Goal: Check status: Check status

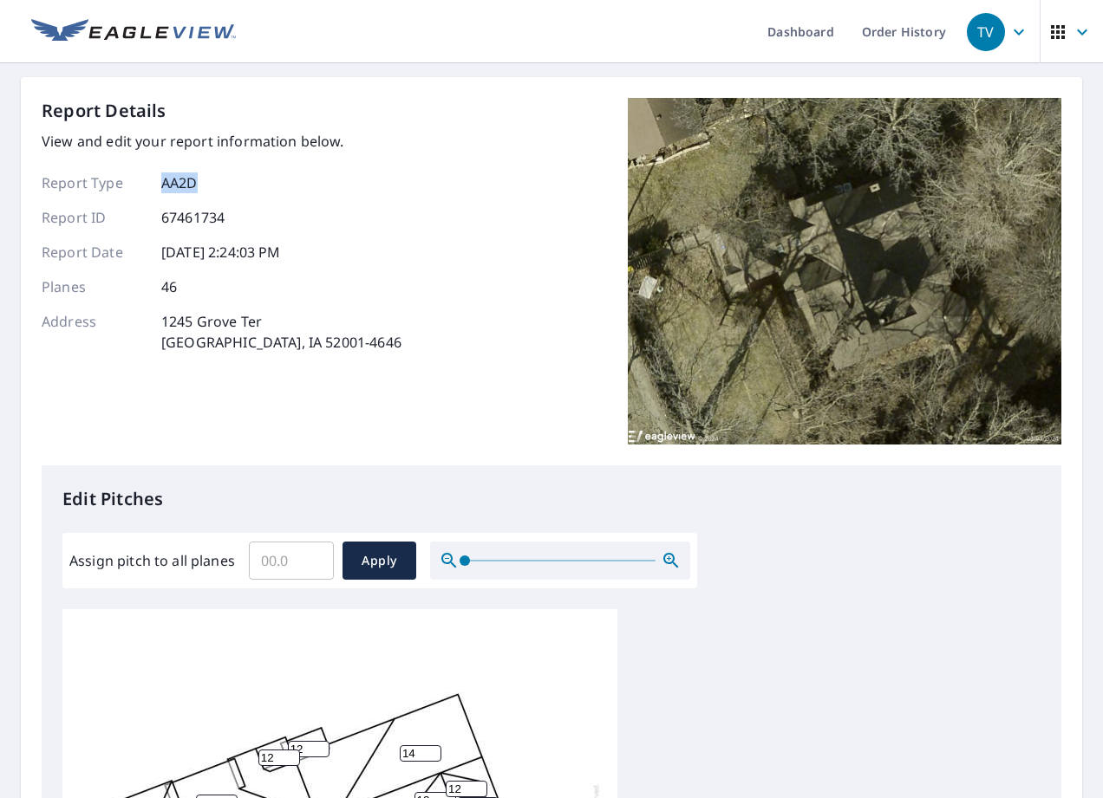
drag, startPoint x: 182, startPoint y: 179, endPoint x: 192, endPoint y: 181, distance: 10.7
click at [192, 181] on div "Report Type AA2D" at bounding box center [222, 182] width 360 height 21
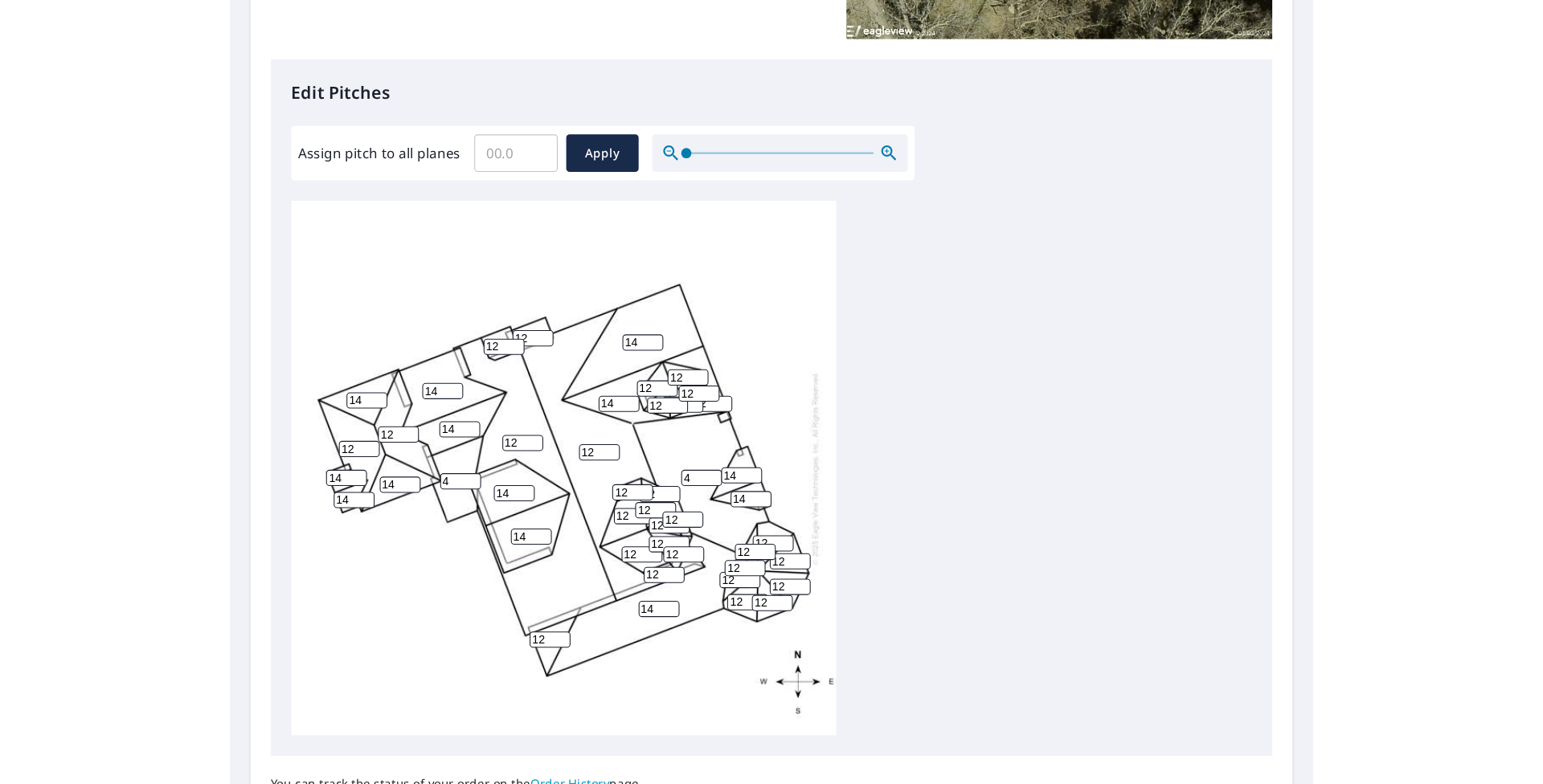
scroll to position [371, 0]
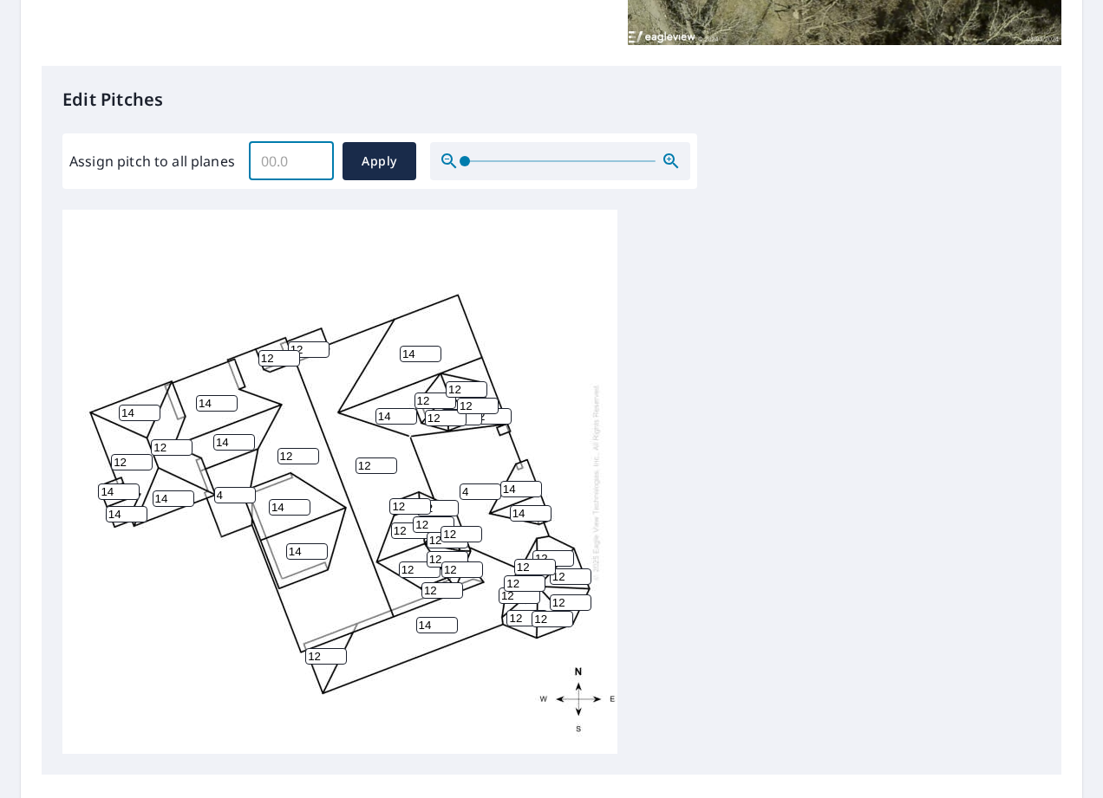
click at [298, 159] on input "Assign pitch to all planes" at bounding box center [291, 161] width 85 height 49
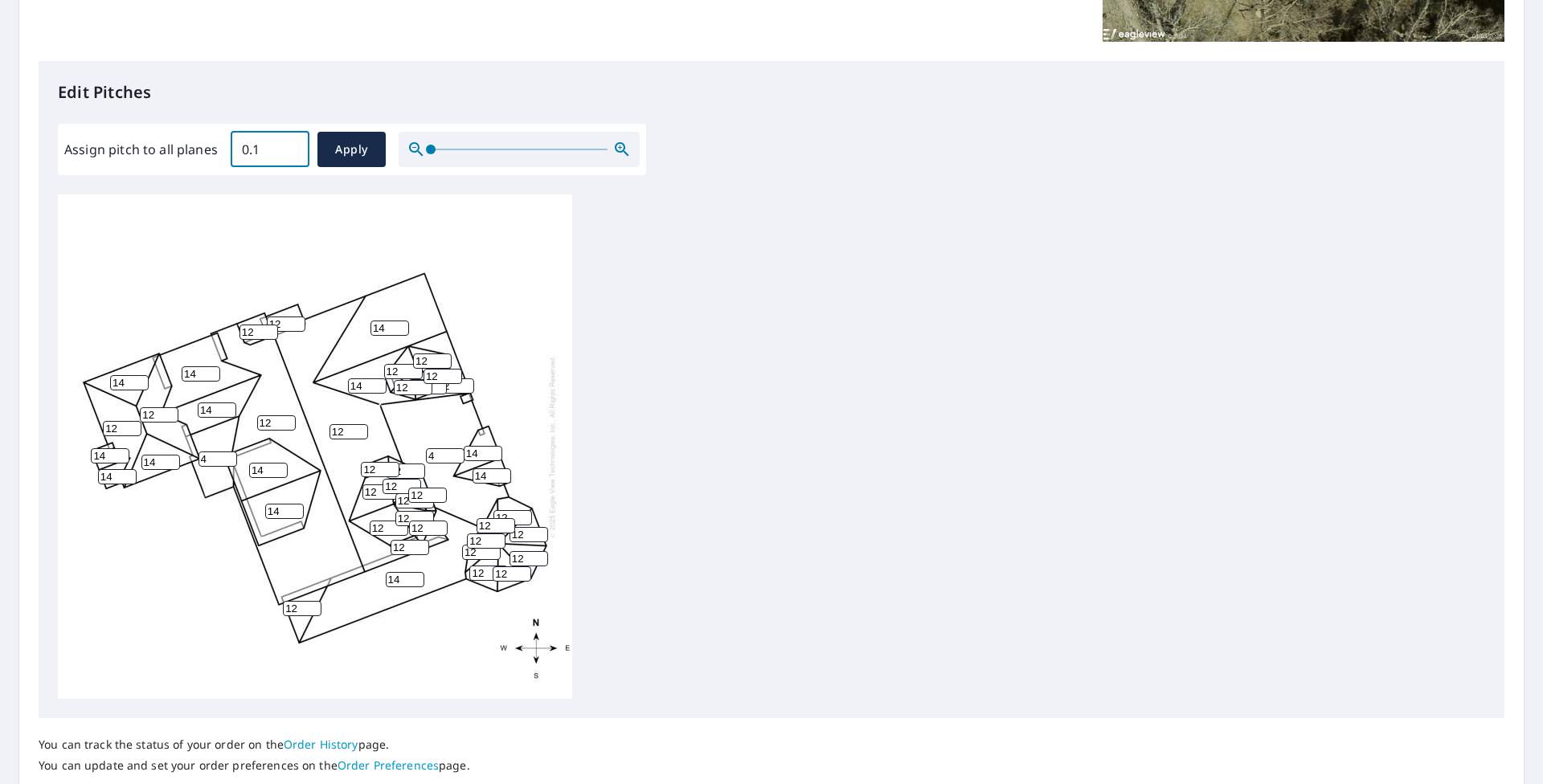
click at [290, 147] on input "0.1" at bounding box center [270, 149] width 79 height 45
click at [292, 154] on input "0" at bounding box center [270, 149] width 79 height 45
click at [291, 154] on input "0" at bounding box center [270, 149] width 79 height 45
click at [618, 149] on icon "button" at bounding box center [622, 149] width 19 height 19
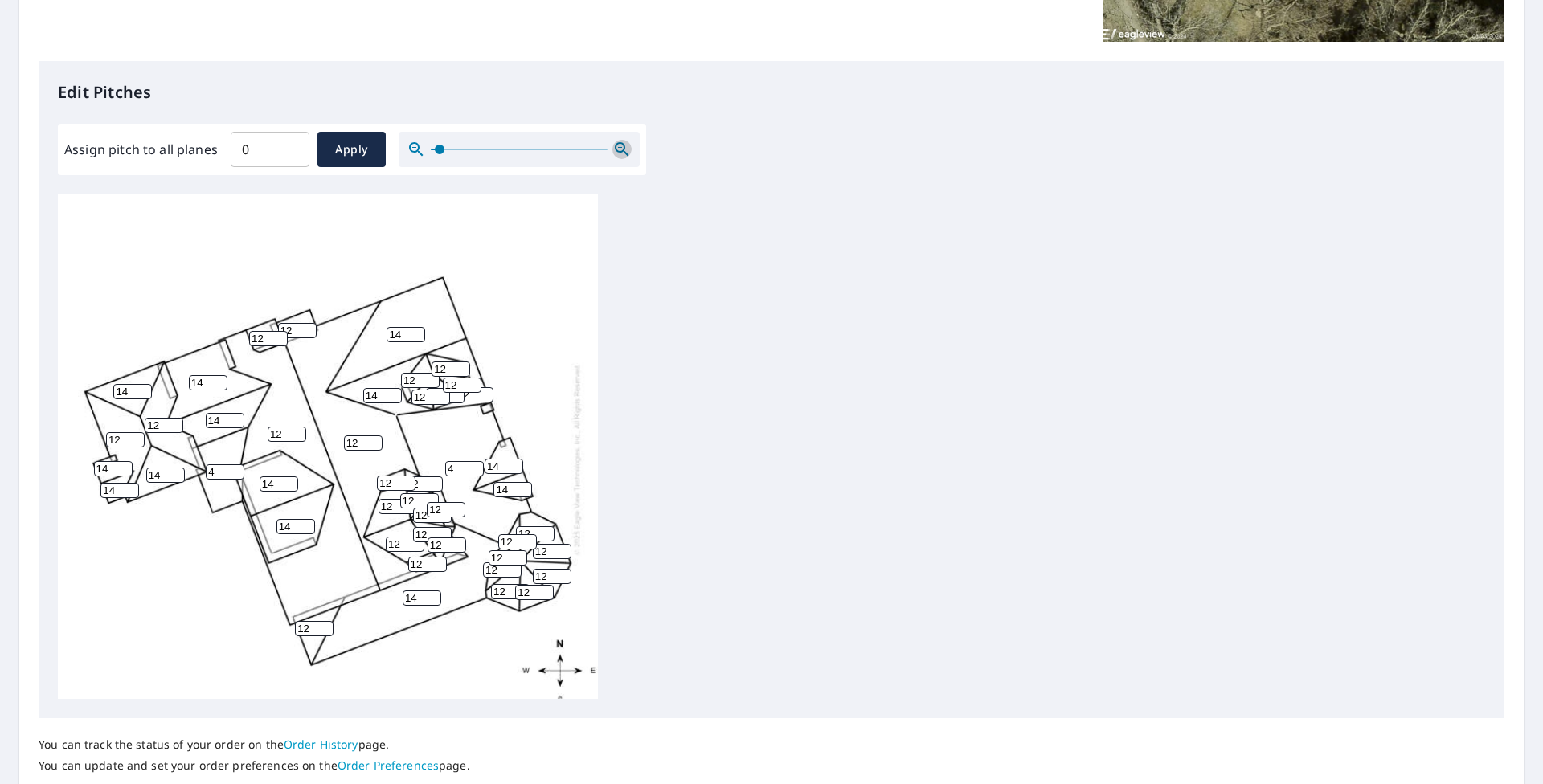
click at [618, 149] on icon "button" at bounding box center [622, 149] width 19 height 19
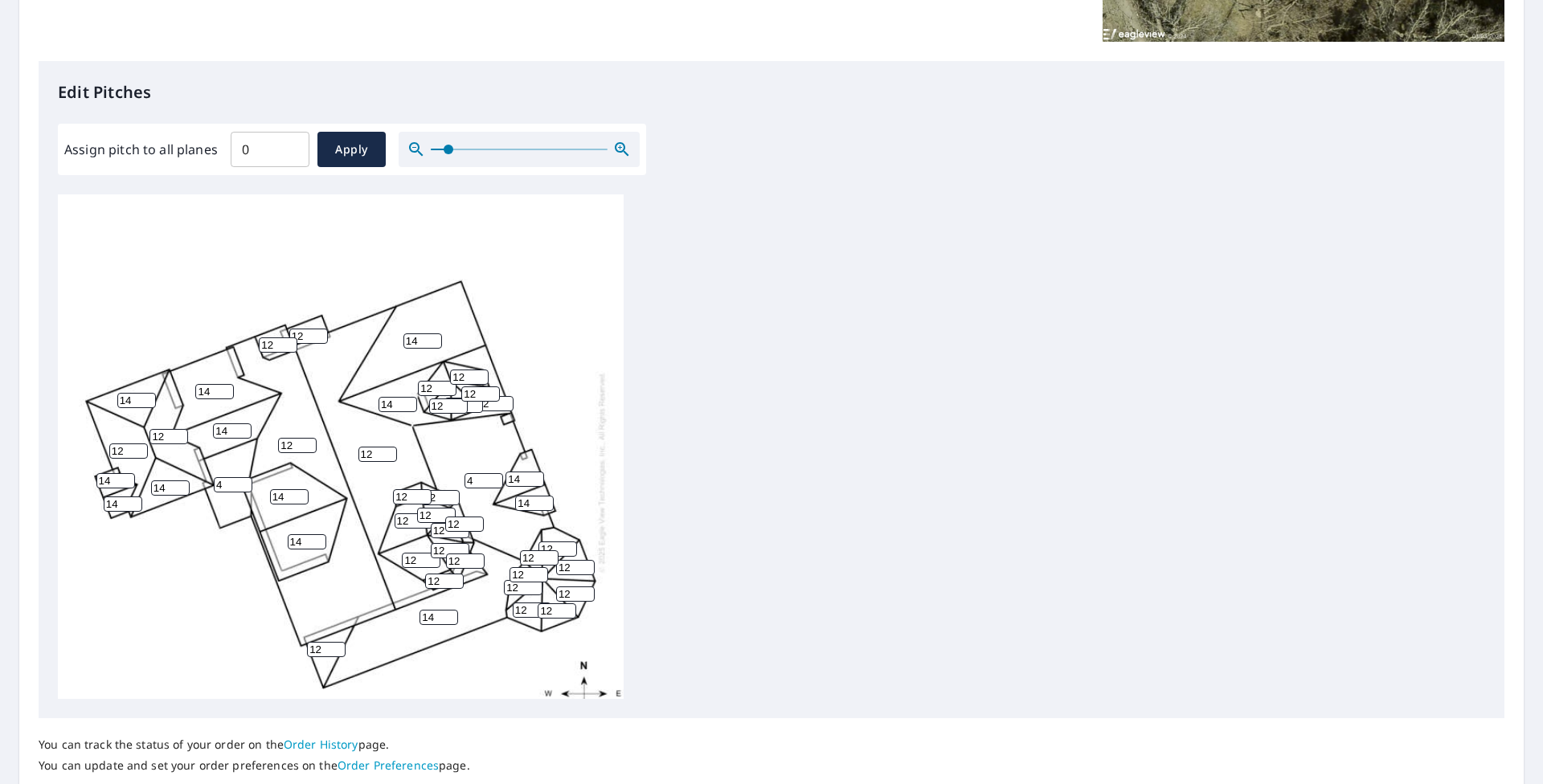
click at [618, 149] on icon "button" at bounding box center [622, 149] width 19 height 19
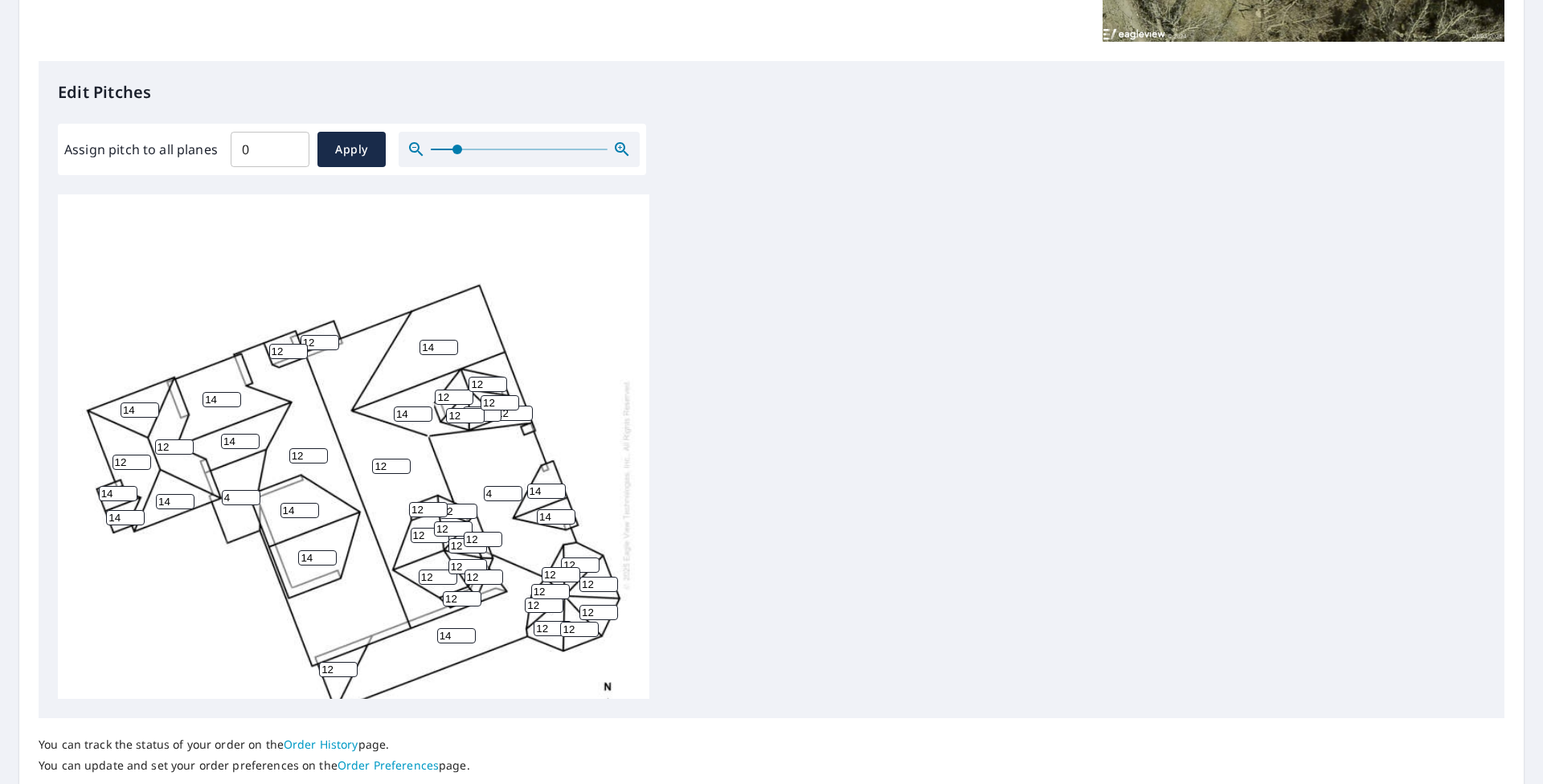
click at [618, 149] on icon "button" at bounding box center [622, 149] width 19 height 19
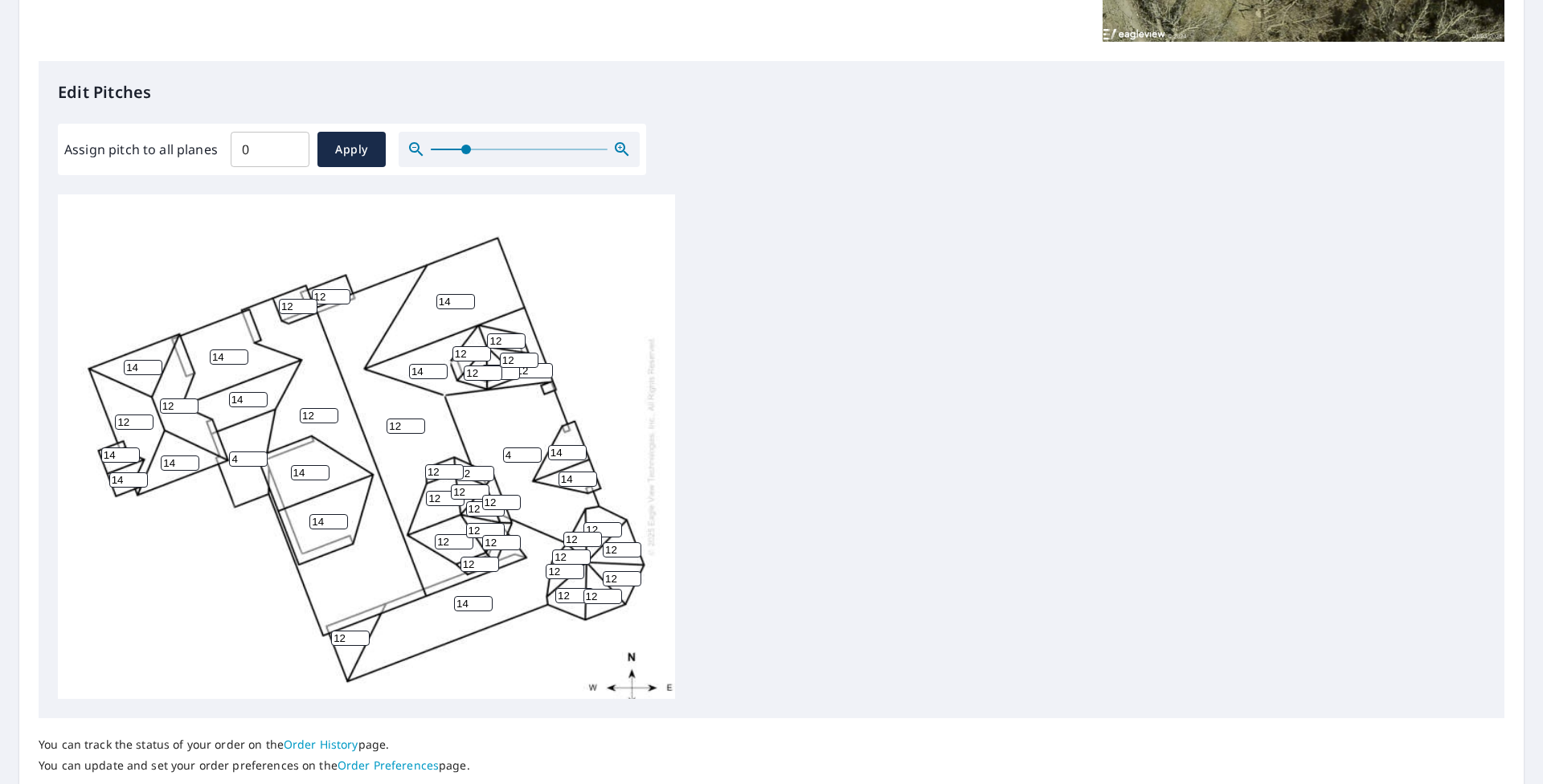
scroll to position [81, 0]
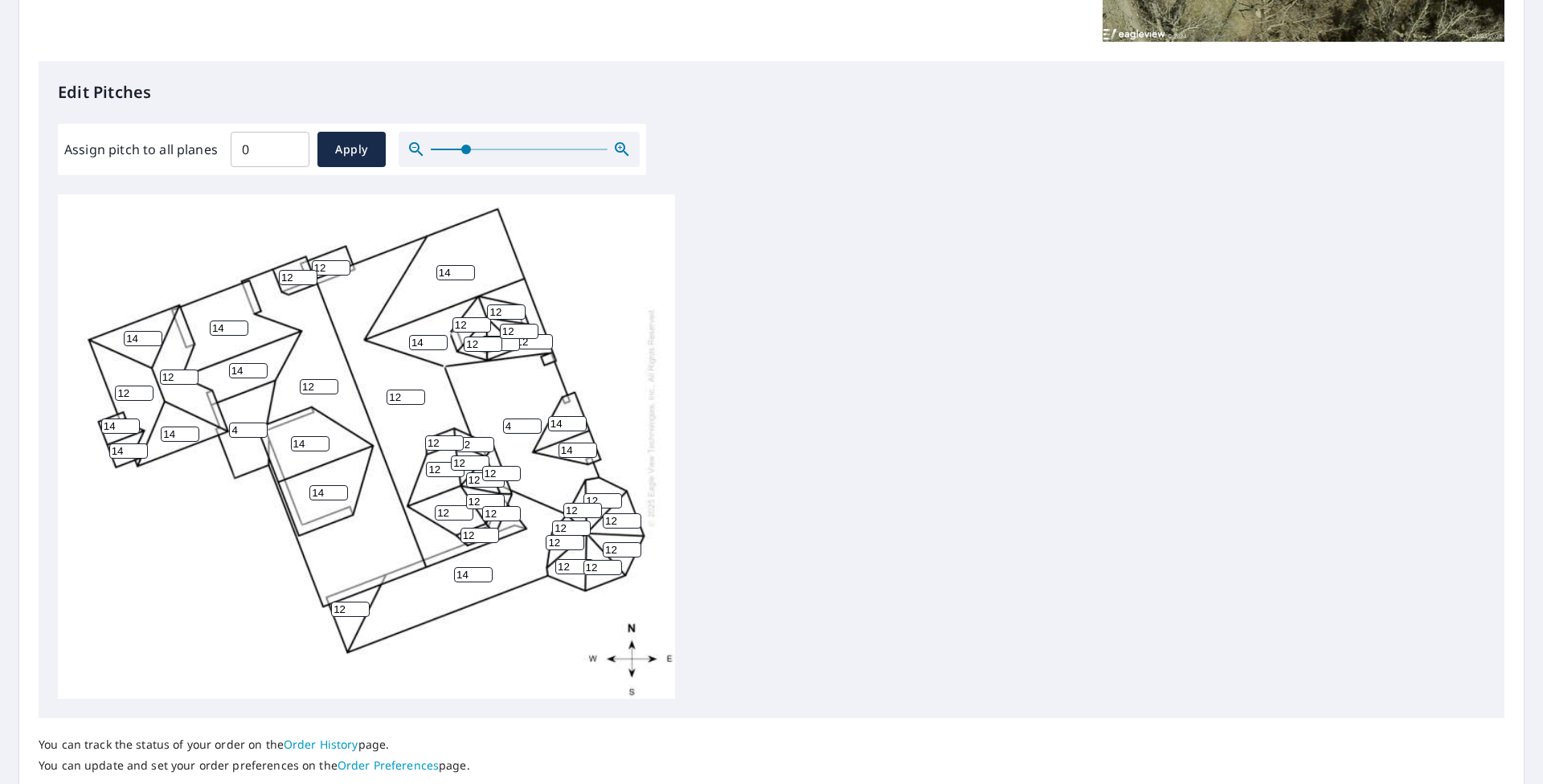
click at [620, 150] on icon "button" at bounding box center [622, 149] width 19 height 19
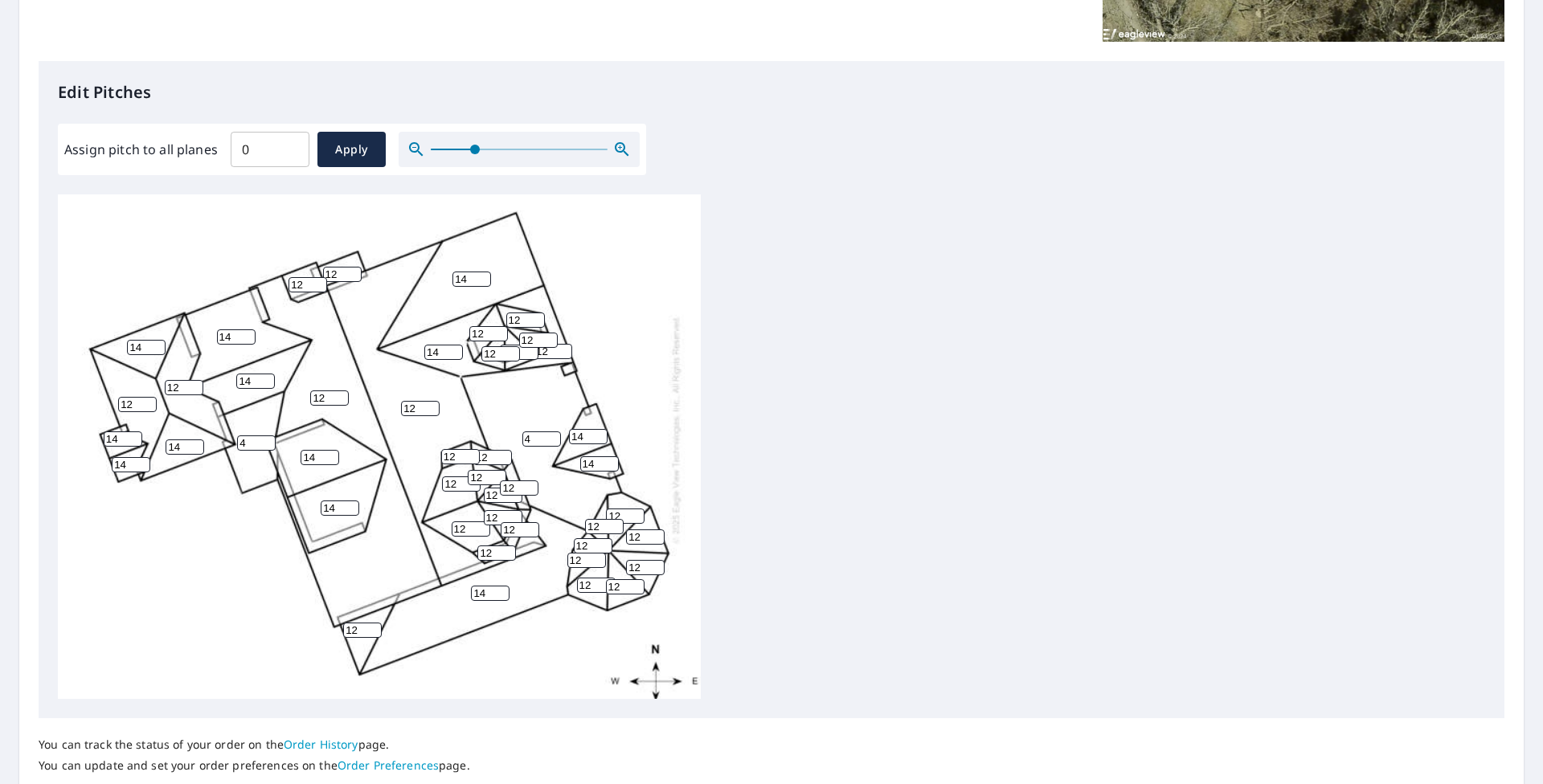
click at [239, 147] on input "0" at bounding box center [270, 149] width 79 height 45
type input "0"
type input "12"
click at [342, 155] on span "Apply" at bounding box center [351, 150] width 43 height 20
type input "12"
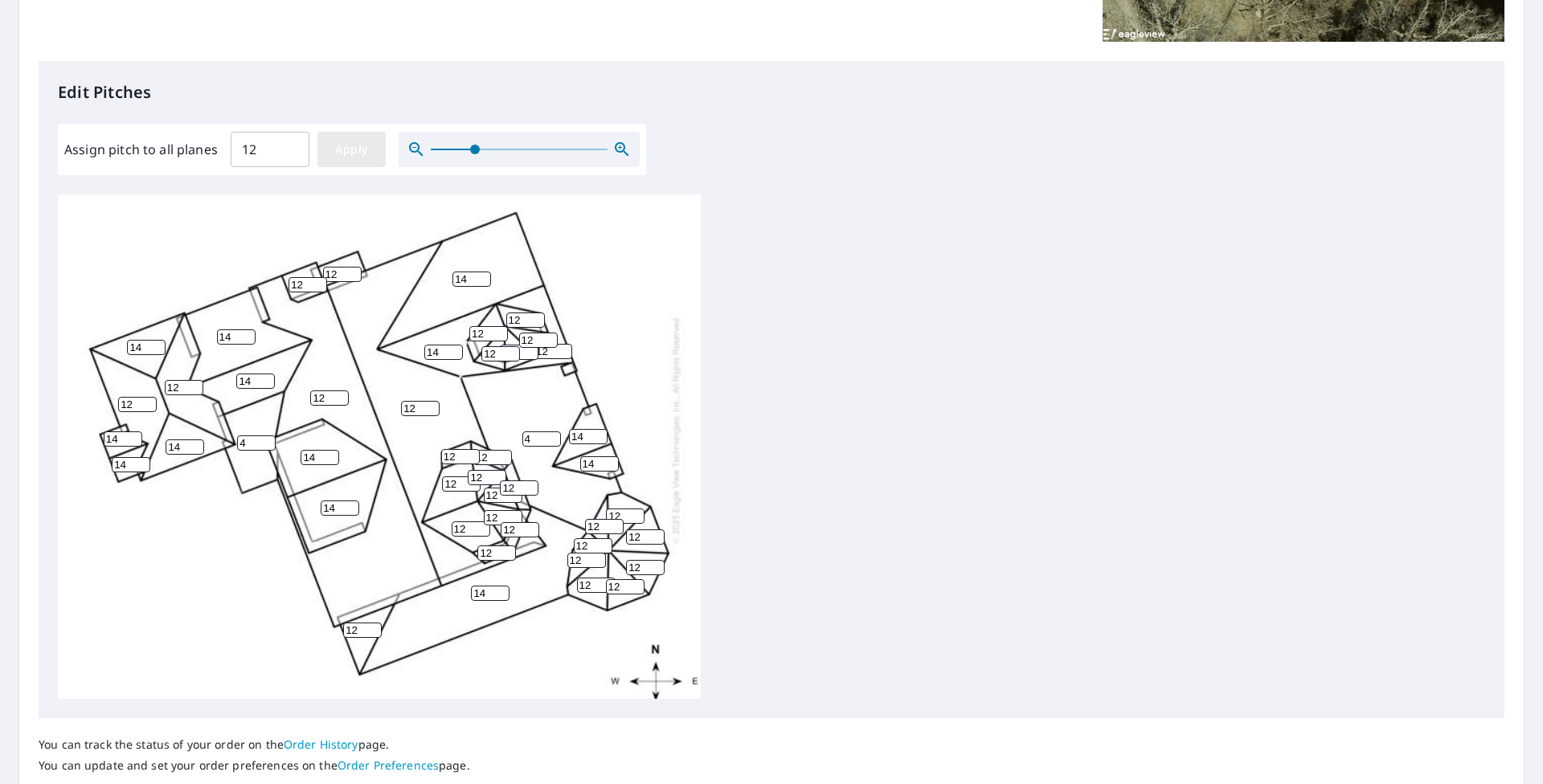
type input "12"
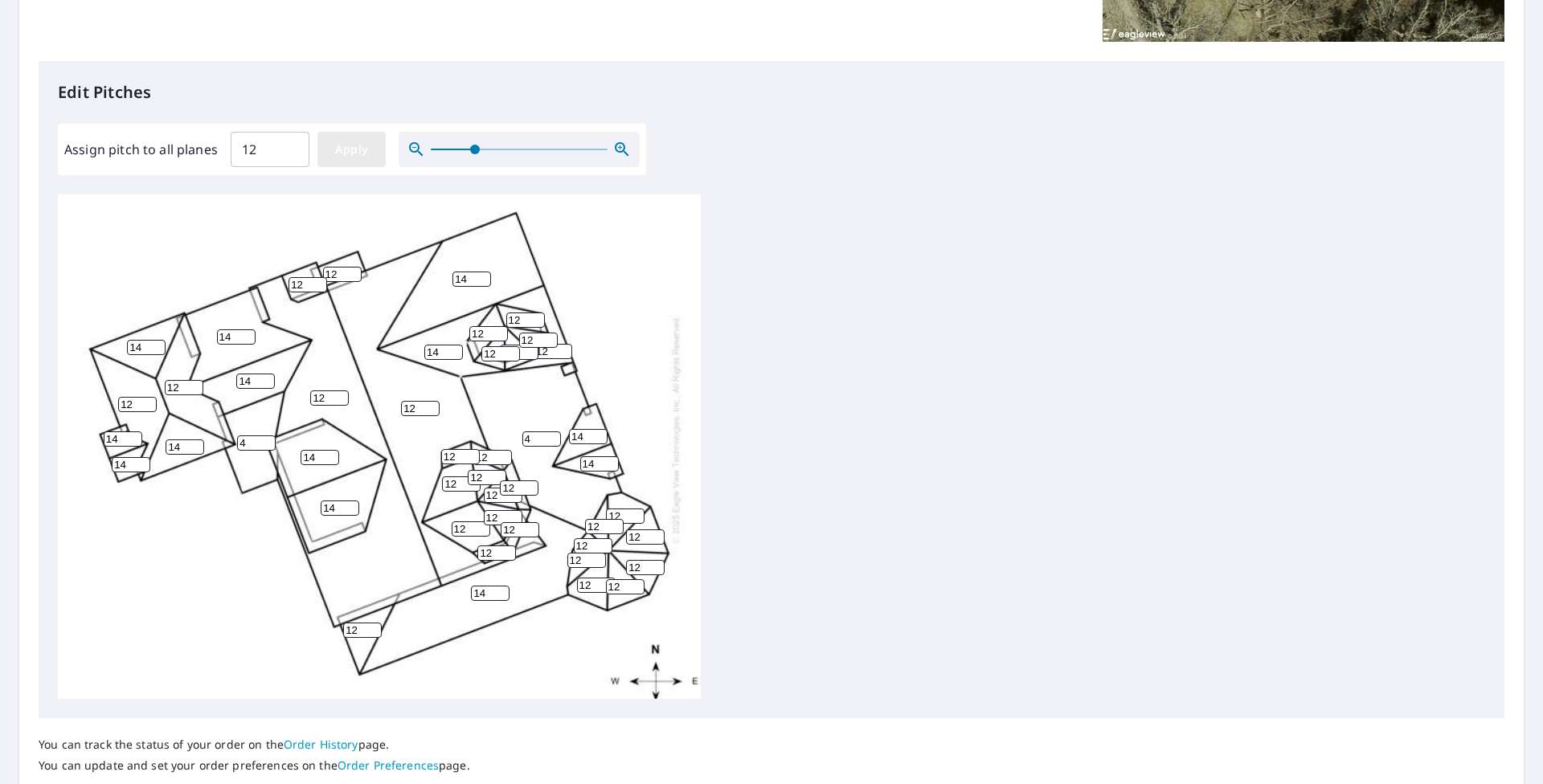
type input "12"
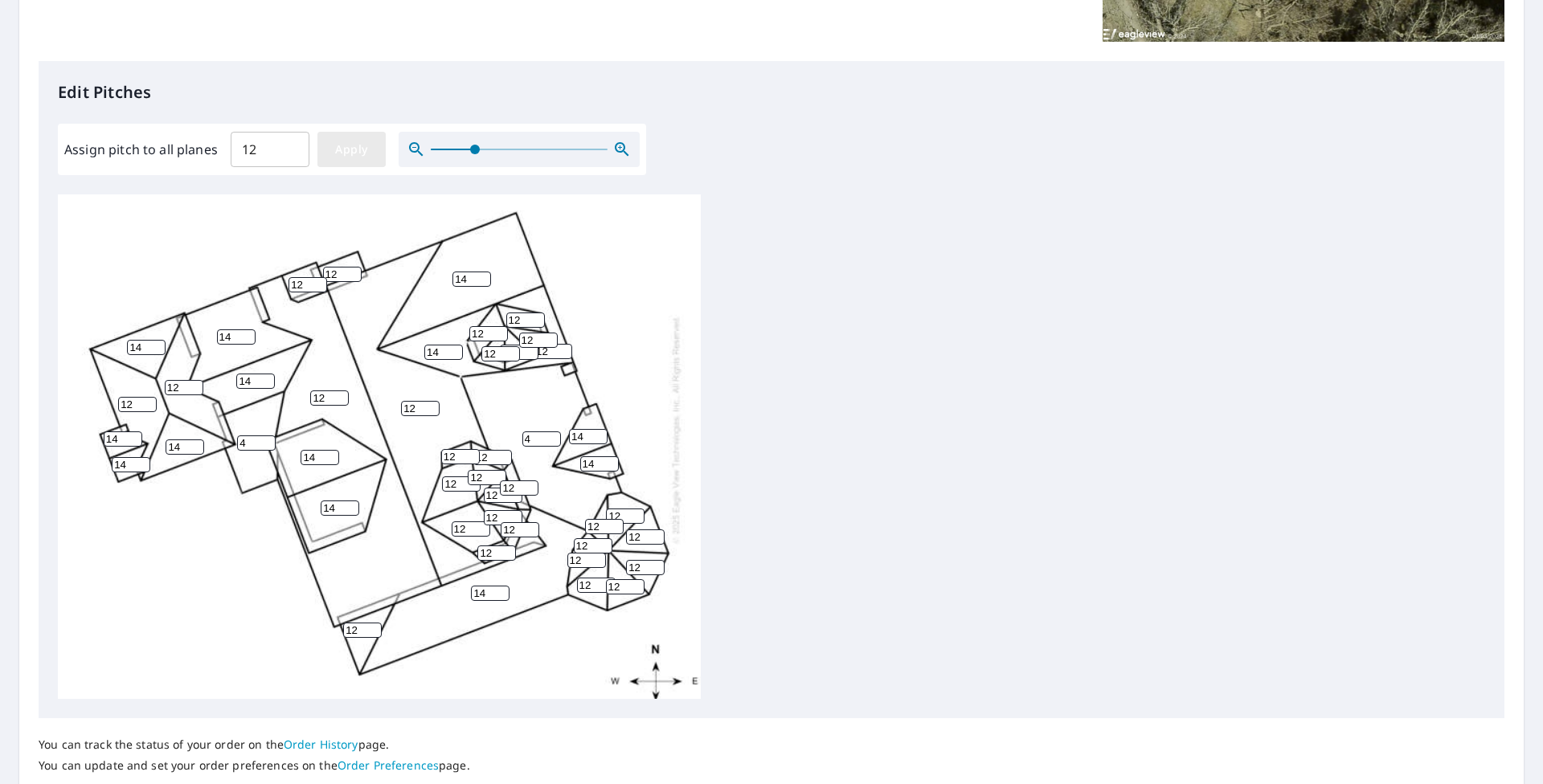
type input "12"
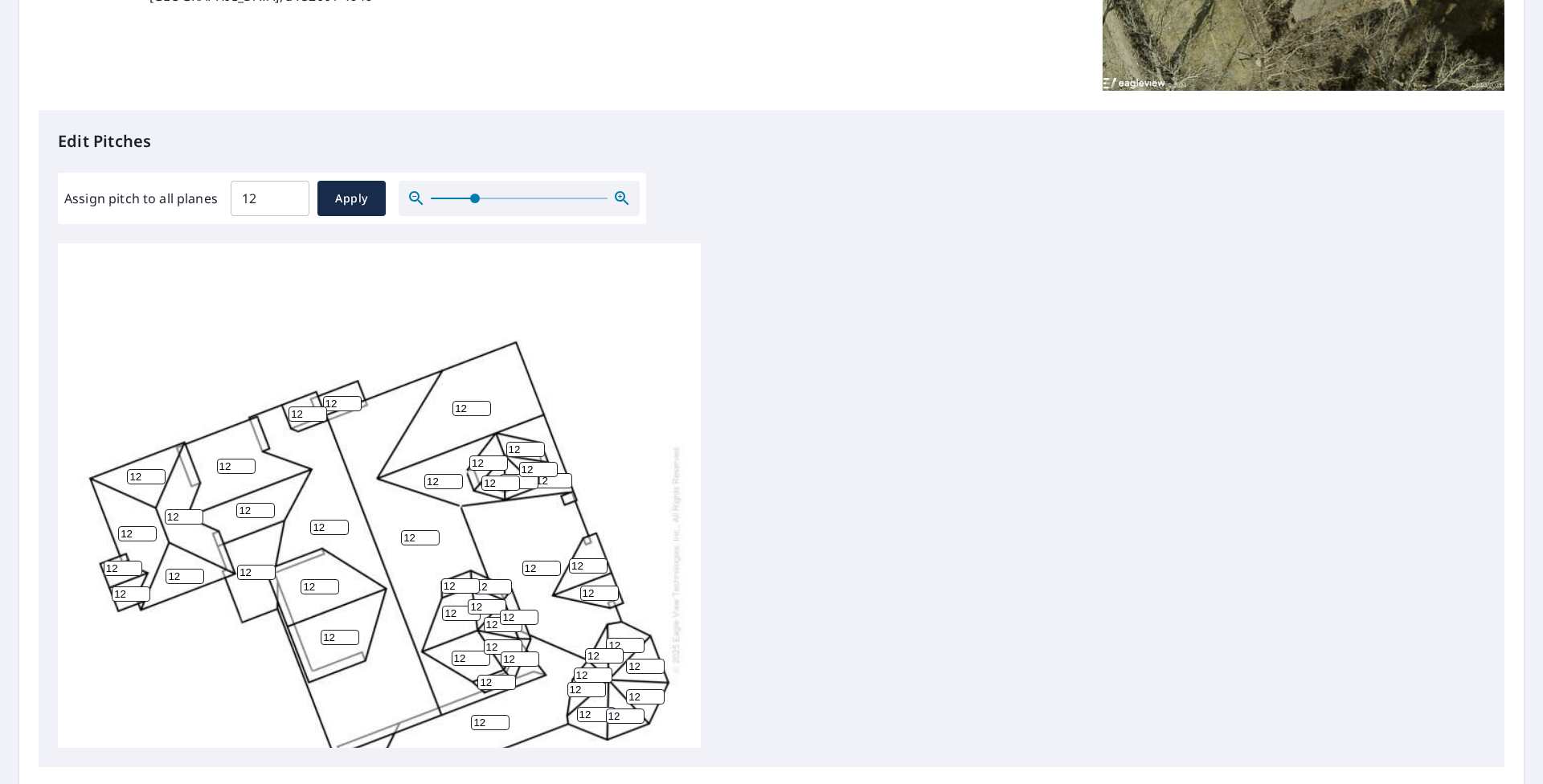
scroll to position [143, 0]
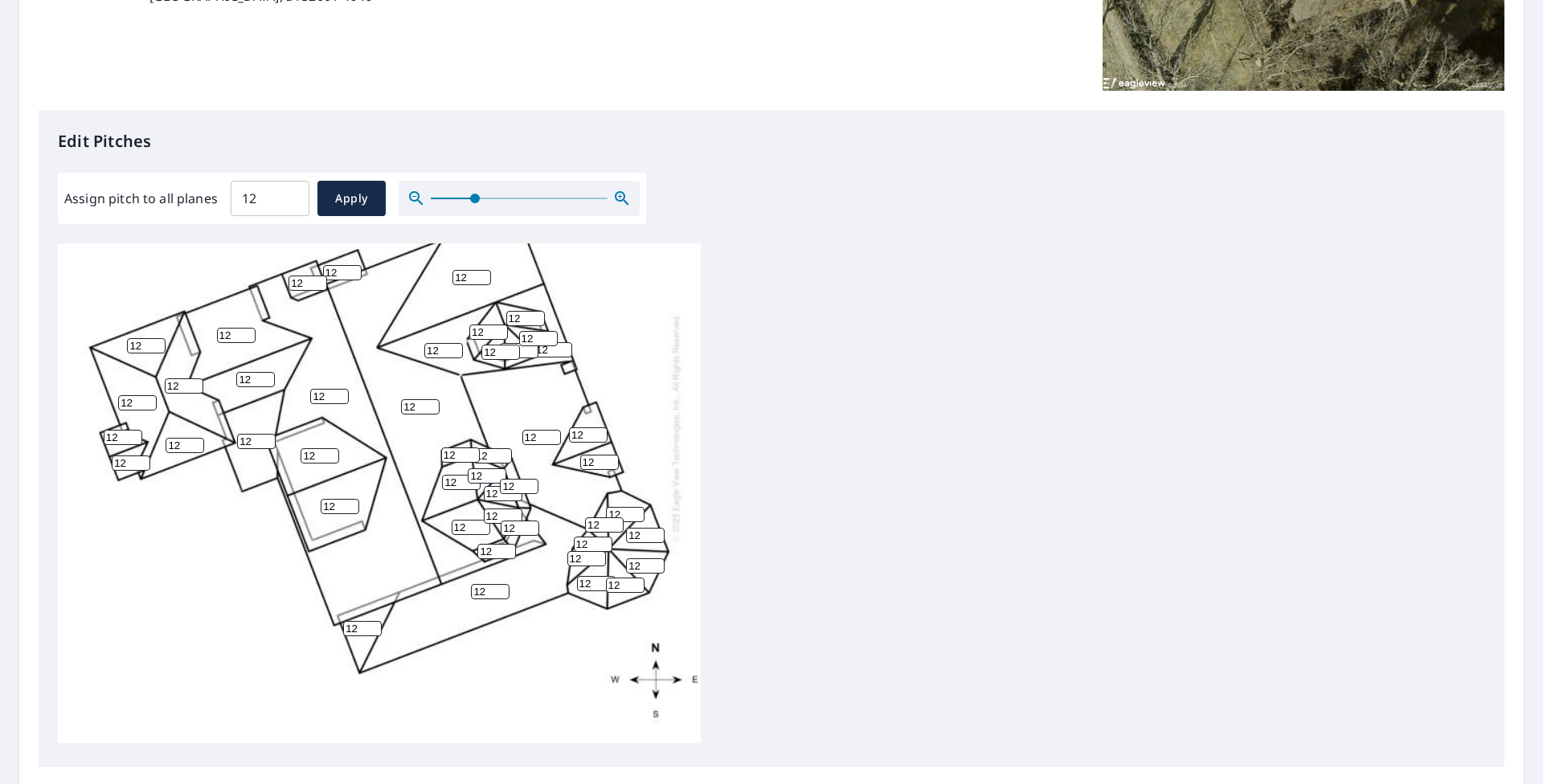
click at [961, 575] on div "12 12 12 12 12 12 12 12 12 12 12 12 12 12 12 12 12 12 12 12 12 12 12 12 12 12 1…" at bounding box center [771, 496] width 1427 height 504
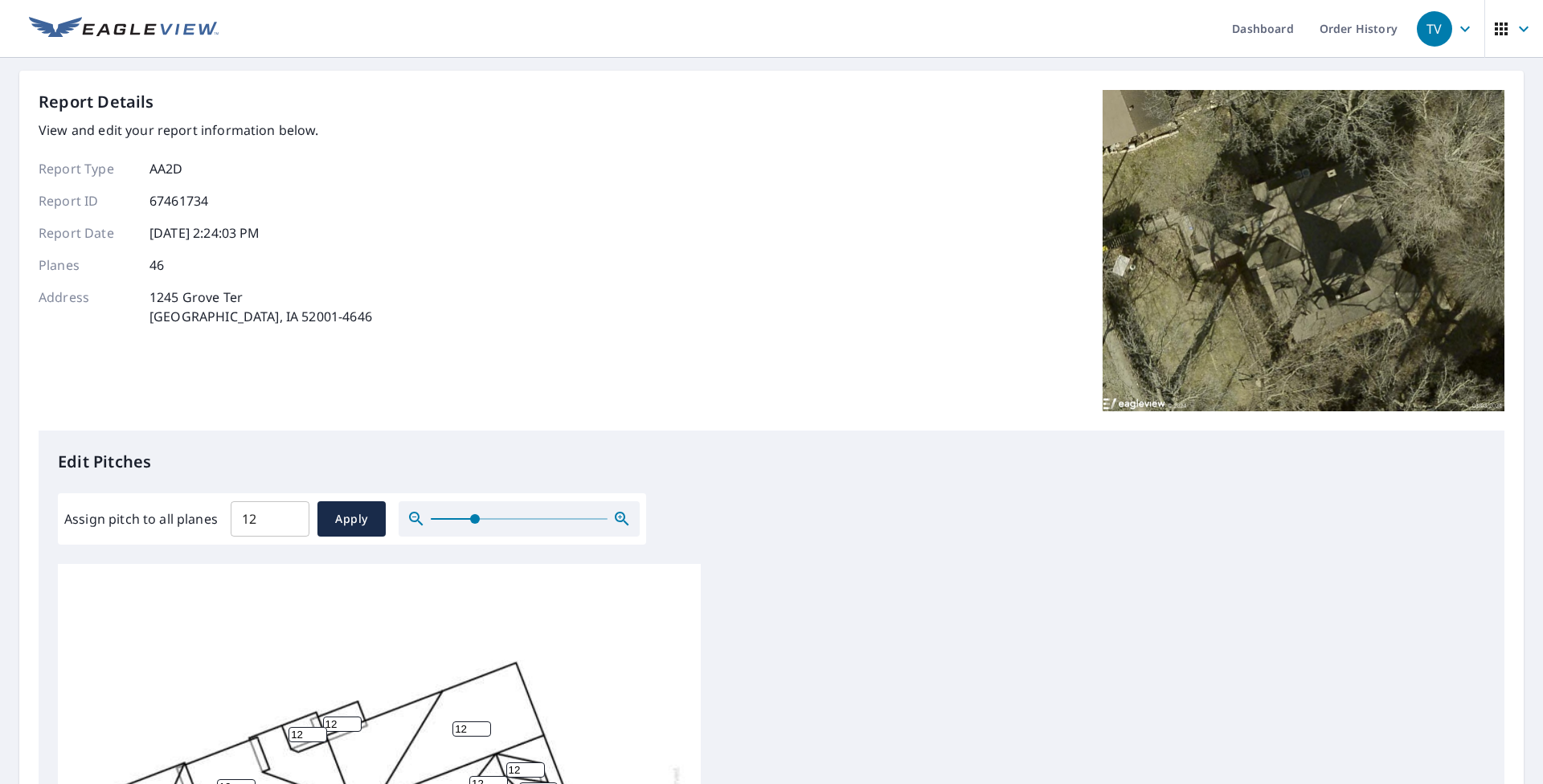
scroll to position [0, 0]
click at [1022, 33] on icon "button" at bounding box center [1524, 30] width 19 height 19
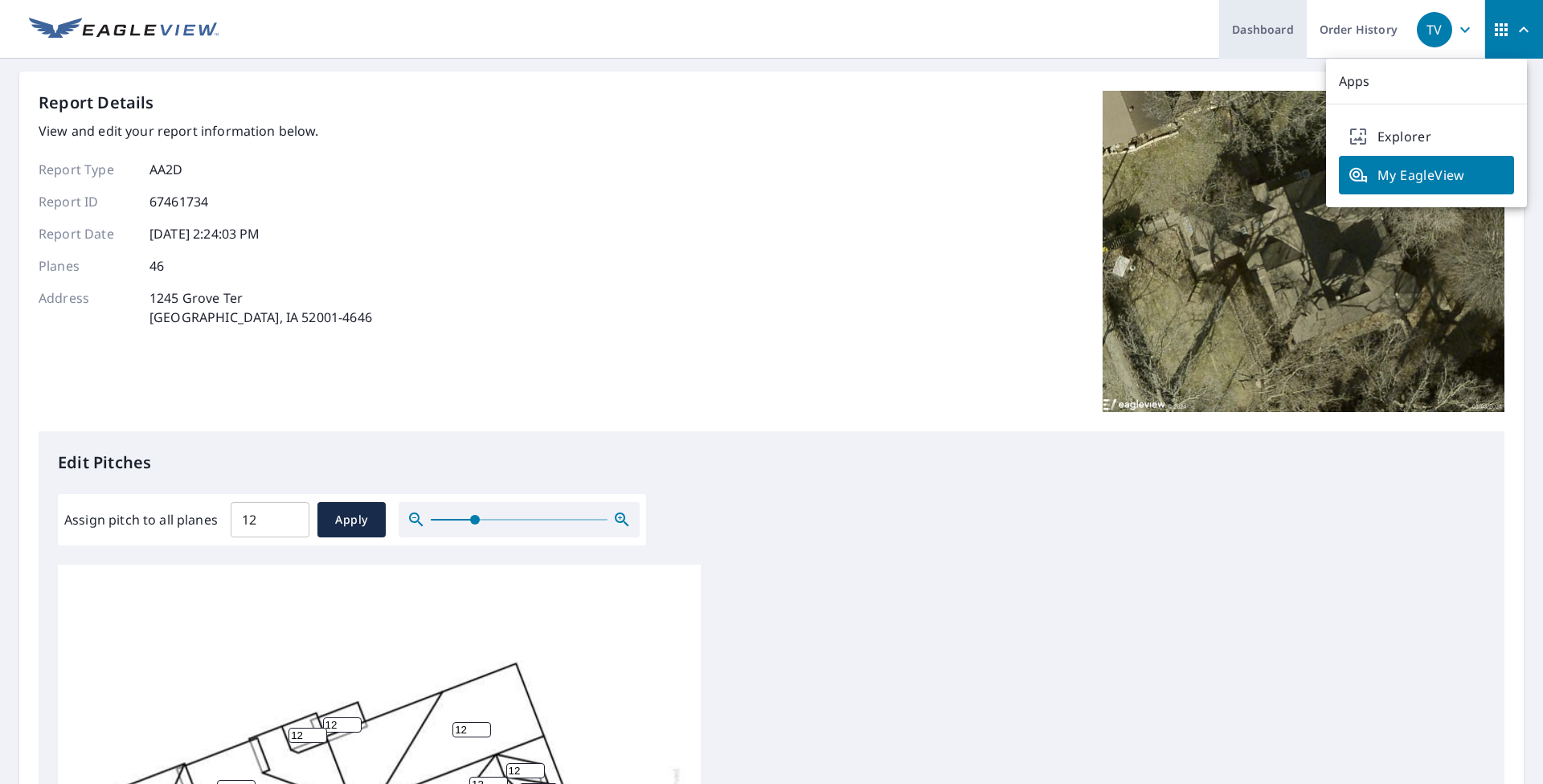
click at [1022, 39] on link "Dashboard" at bounding box center [1263, 29] width 87 height 58
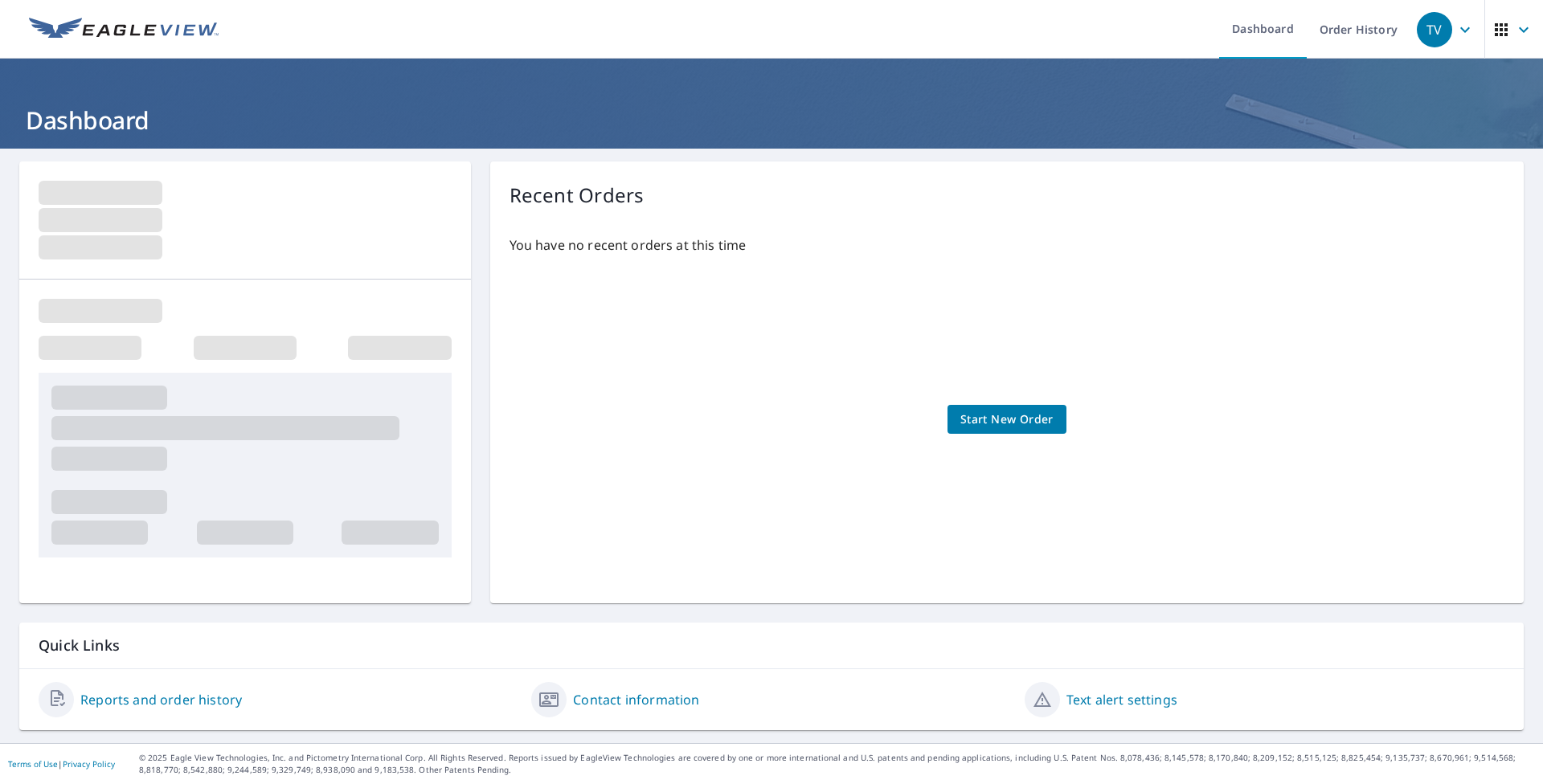
click at [1022, 32] on icon "button" at bounding box center [1501, 30] width 19 height 19
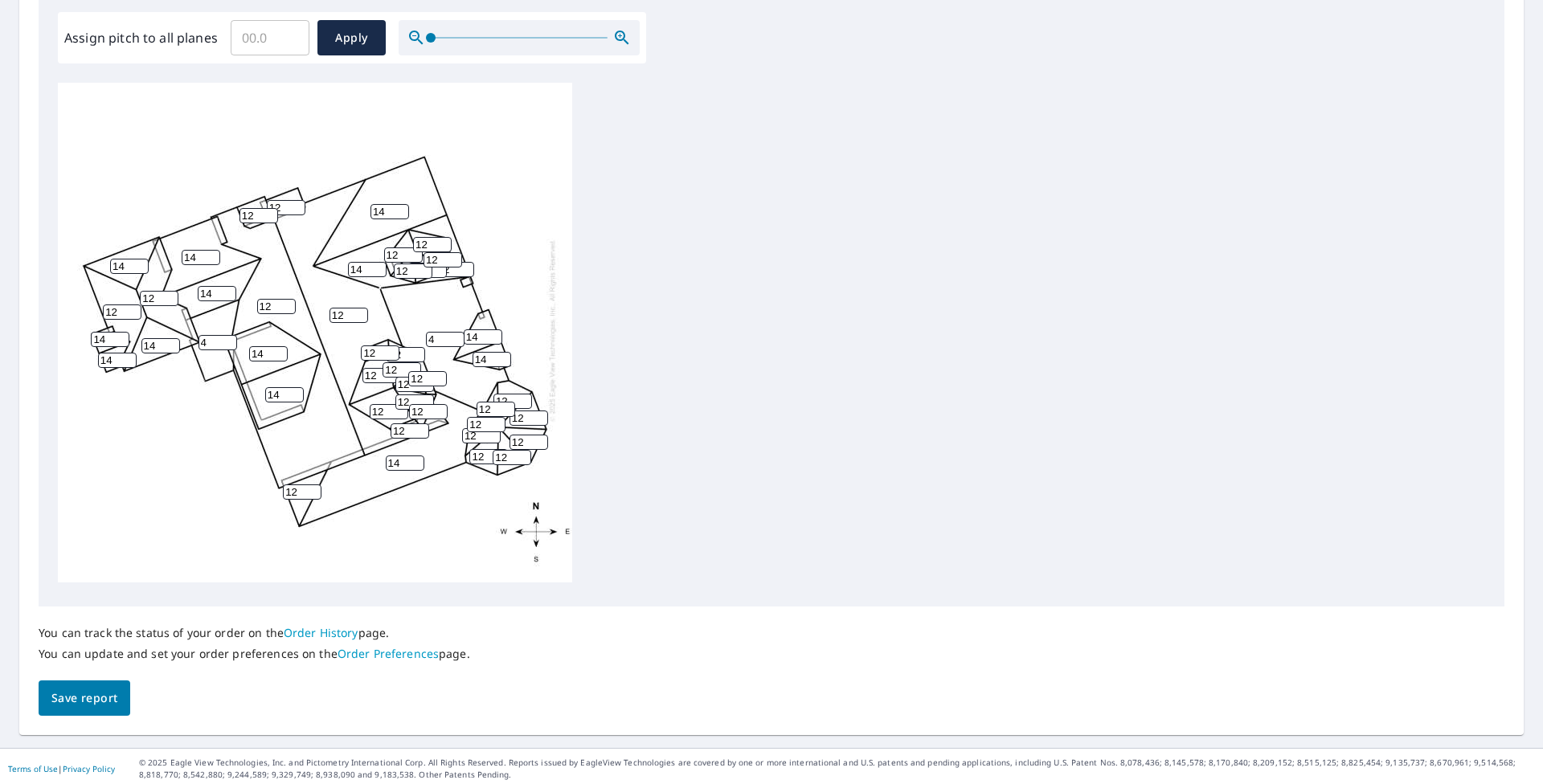
scroll to position [487, 0]
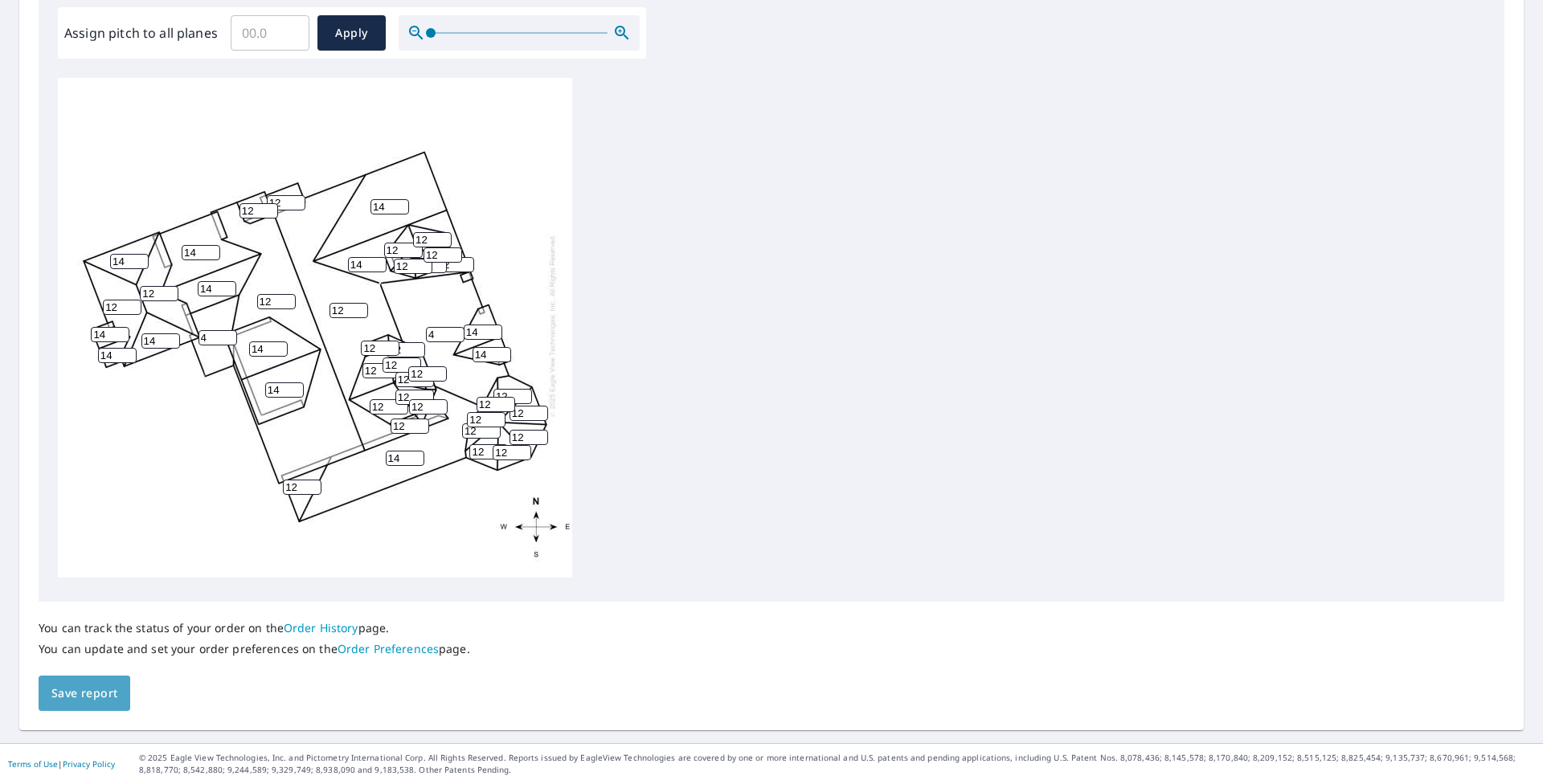
click at [105, 698] on span "Save report" at bounding box center [83, 694] width 66 height 20
click at [104, 698] on div "You can track the status of your order on the Order History page. You can updat…" at bounding box center [772, 656] width 1466 height 110
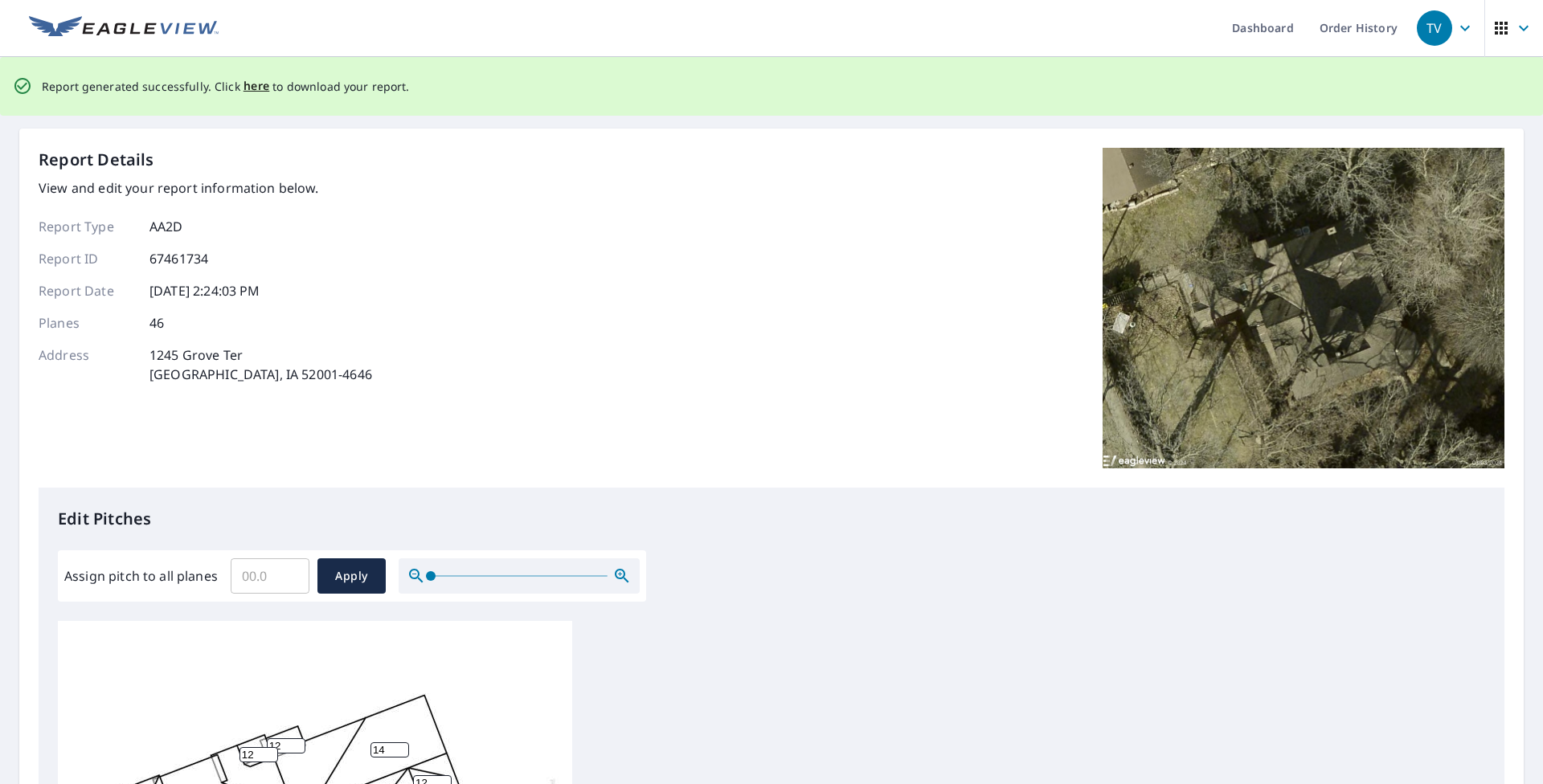
scroll to position [0, 0]
click at [256, 90] on span "here" at bounding box center [257, 88] width 27 height 20
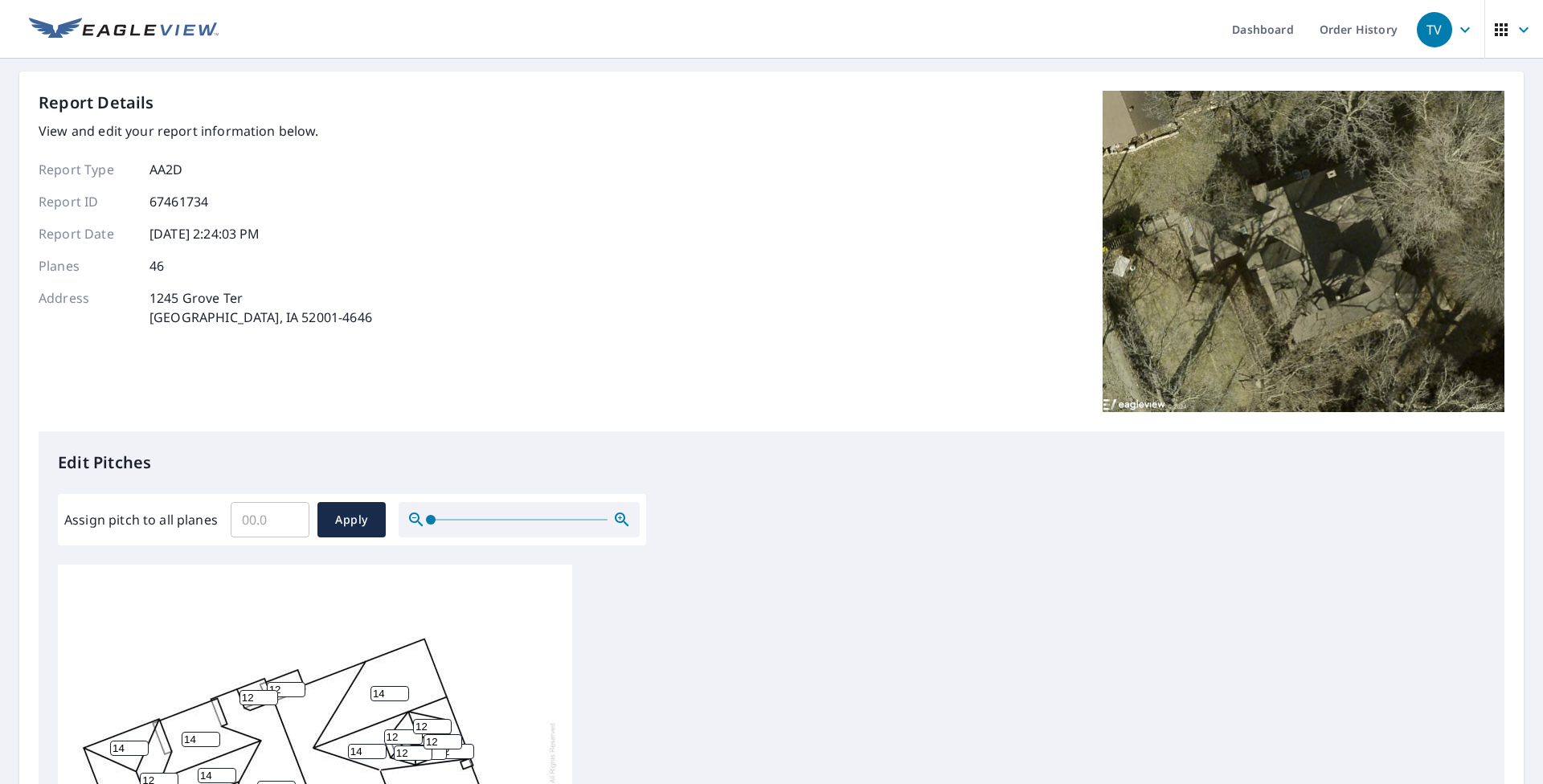
click at [1524, 487] on div "Dashboard Order History TV Report Details View and edit your report information…" at bounding box center [772, 392] width 1543 height 784
click at [1337, 33] on link "Order History" at bounding box center [1358, 29] width 104 height 58
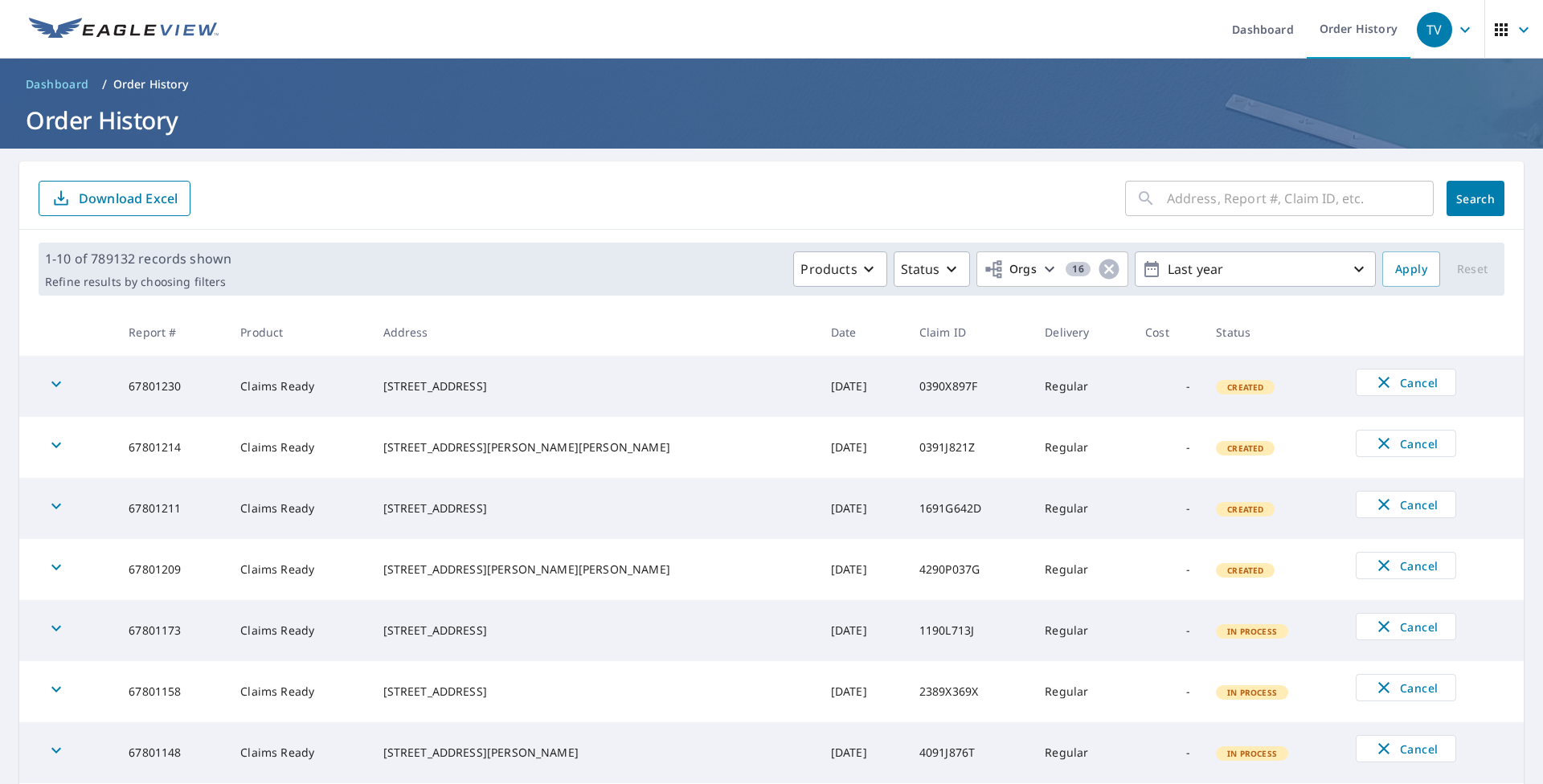
click at [1167, 206] on input "text" at bounding box center [1301, 198] width 267 height 45
paste input "15-90H6-28X"
type input "15-90H6-28X"
click at [1460, 203] on span "Search" at bounding box center [1475, 198] width 32 height 15
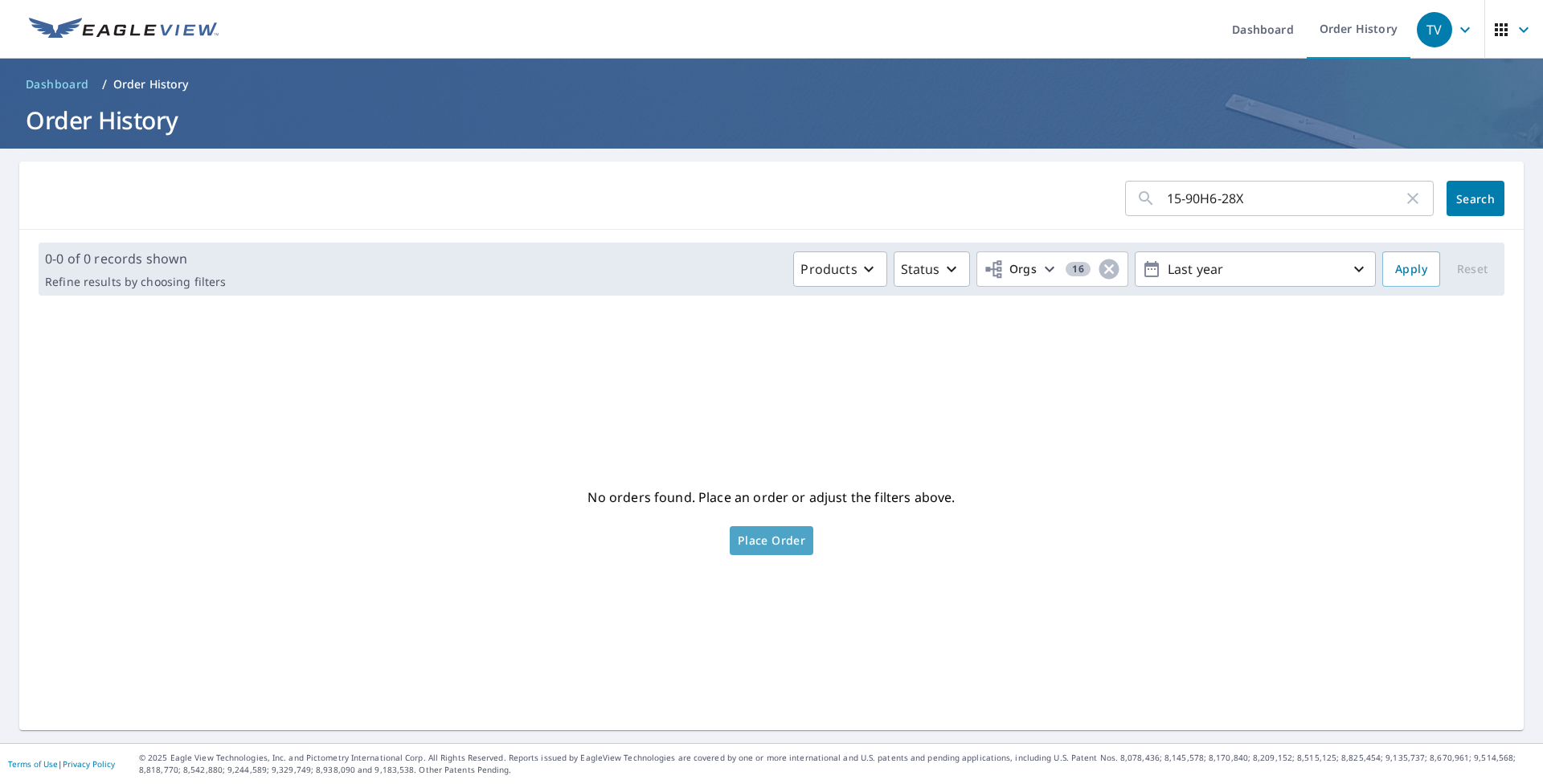
click at [765, 537] on span "Place Order" at bounding box center [772, 540] width 68 height 8
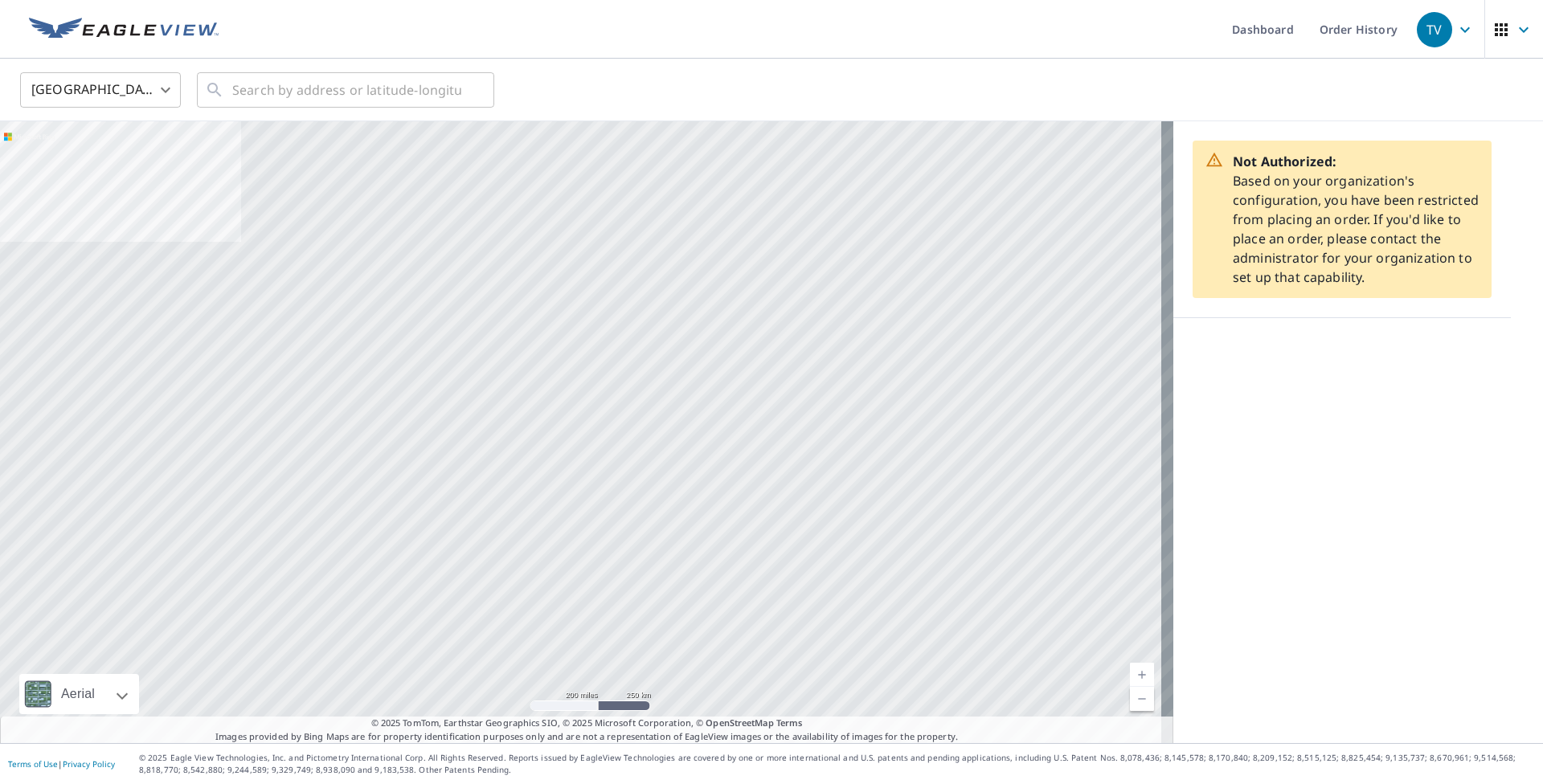
click at [1460, 29] on icon "button" at bounding box center [1465, 30] width 9 height 6
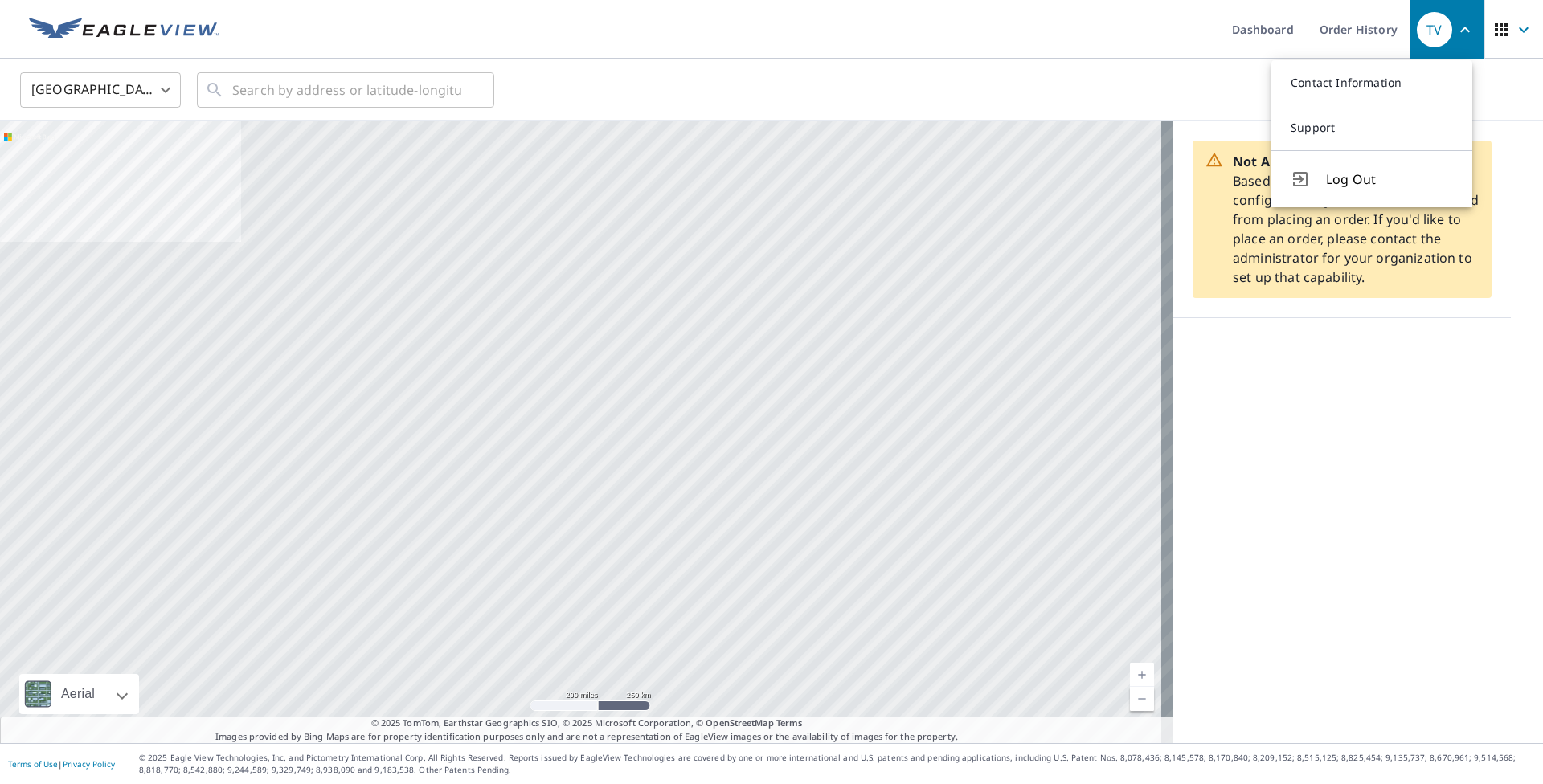
click at [1078, 74] on div "United States US ​ ​" at bounding box center [766, 89] width 1516 height 38
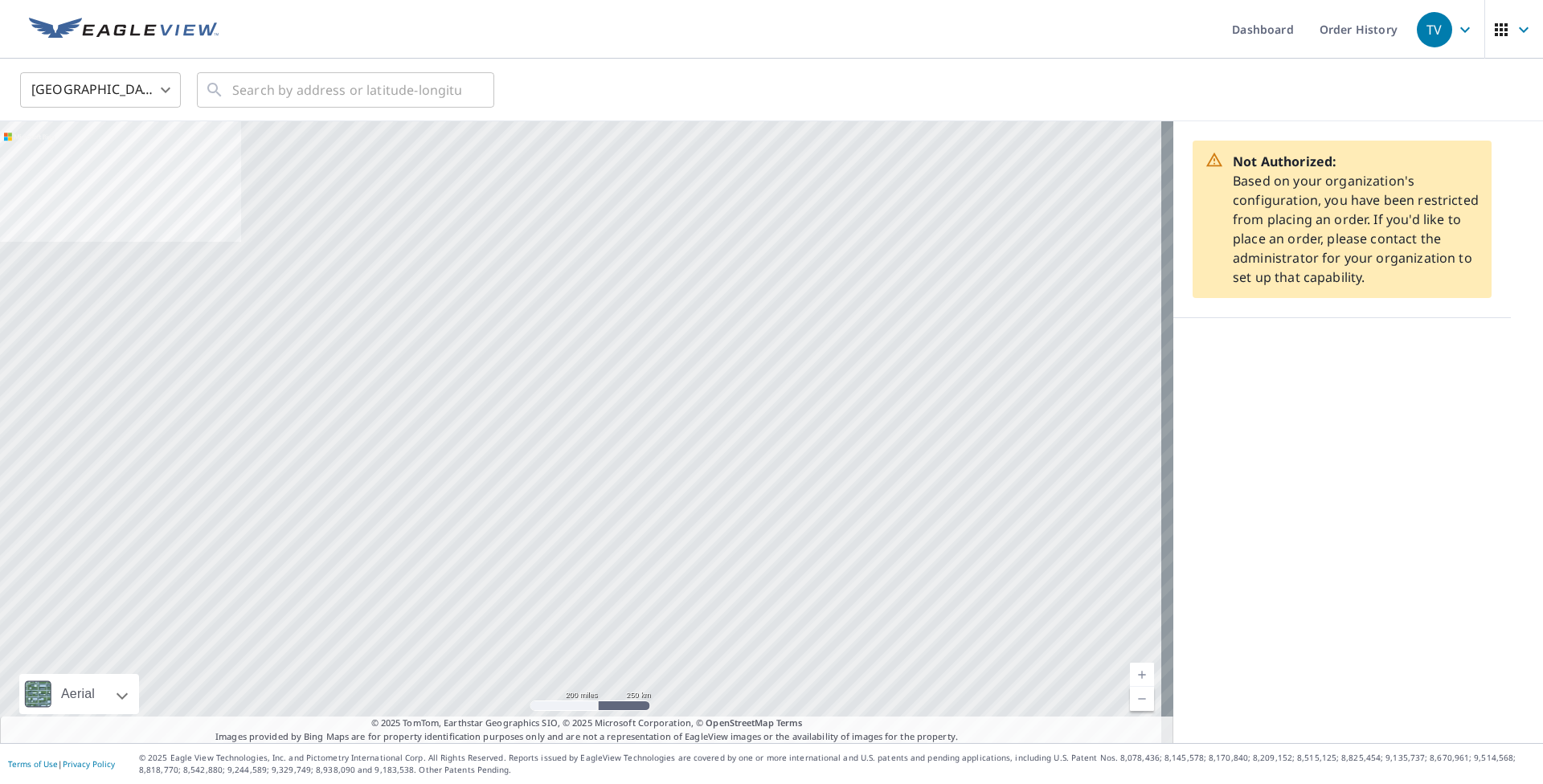
click at [1519, 31] on icon "button" at bounding box center [1524, 30] width 9 height 6
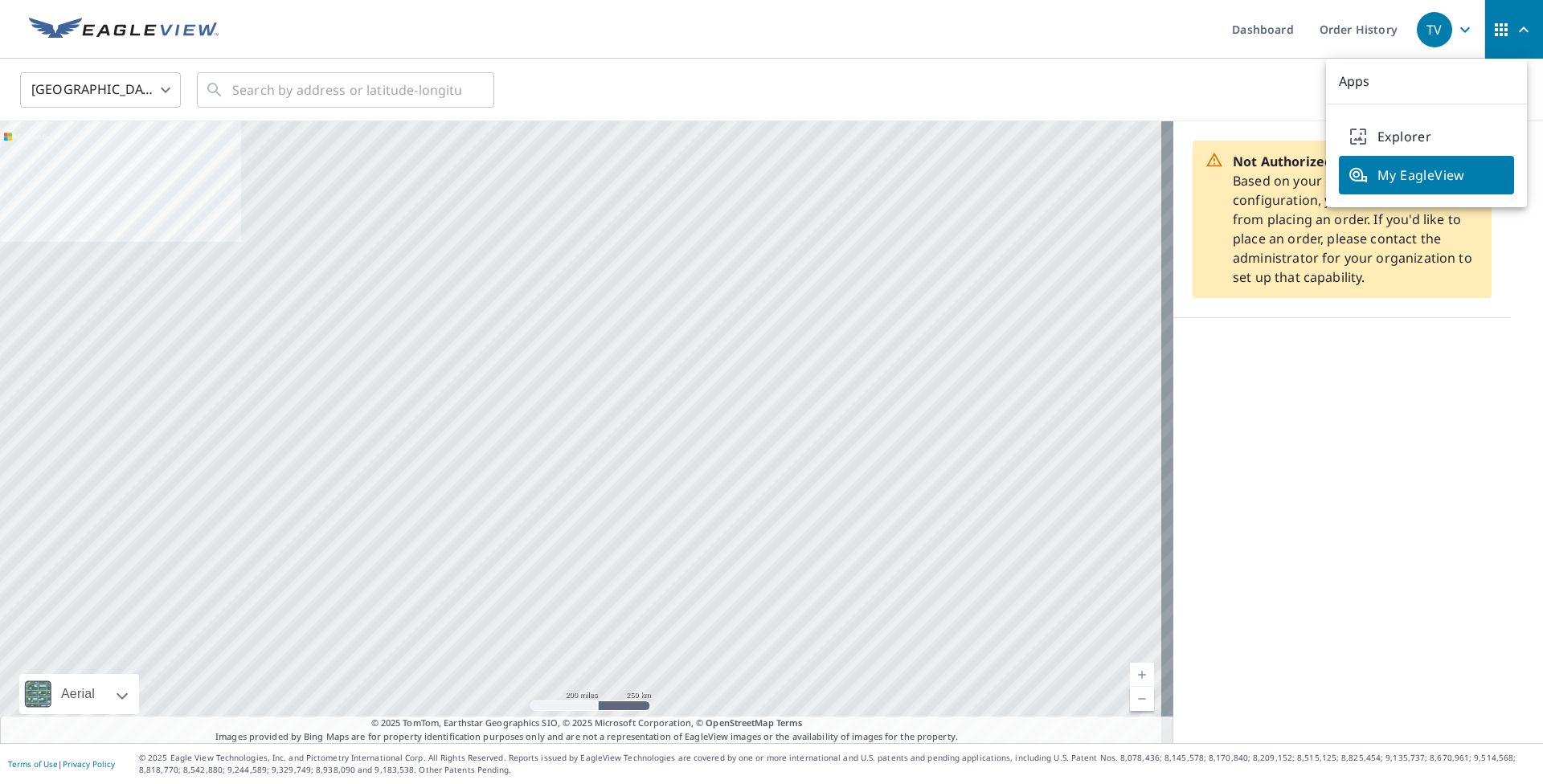
click at [1225, 93] on div "United States US ​ ​" at bounding box center [766, 89] width 1516 height 38
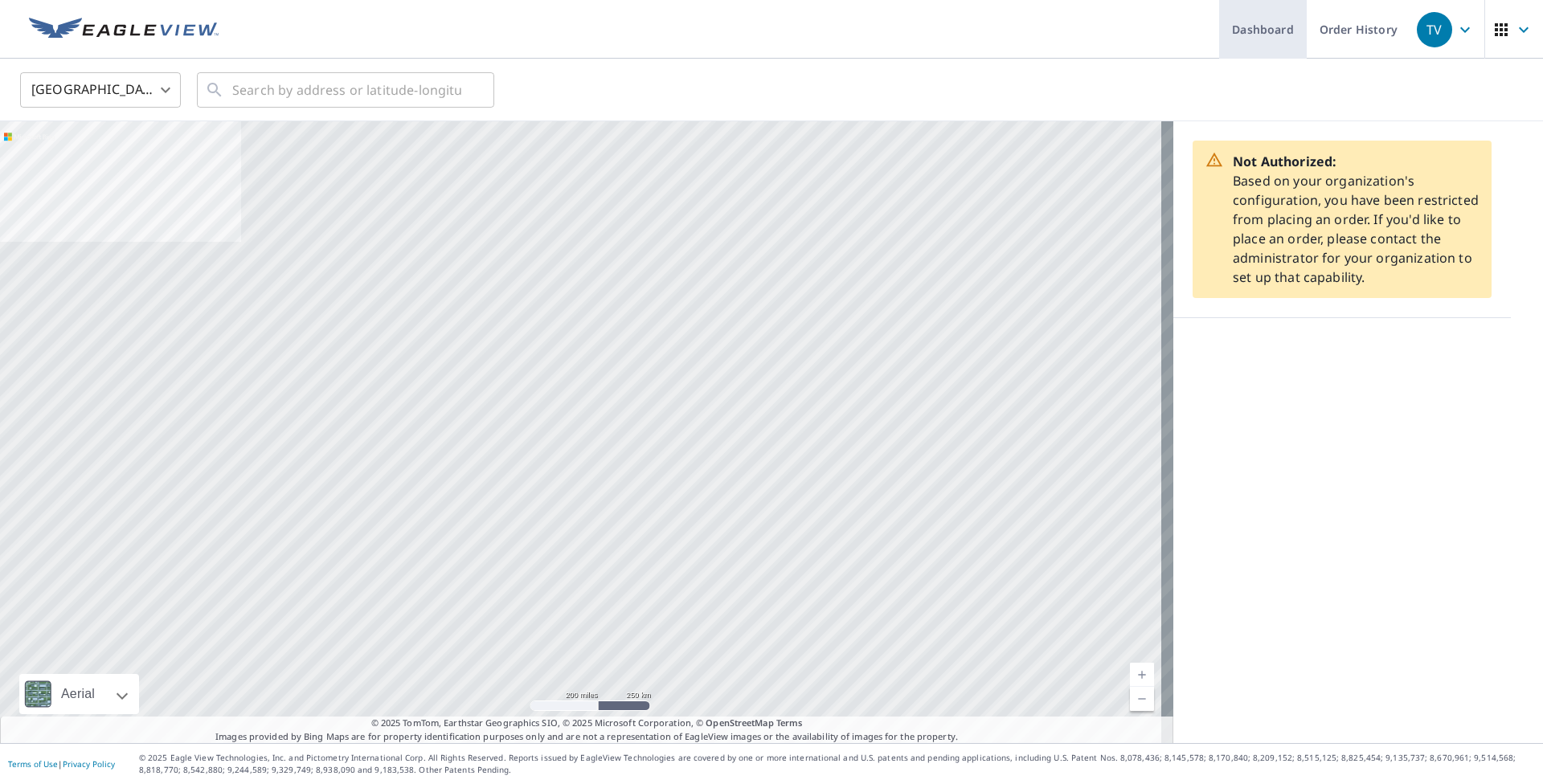
click at [1267, 37] on link "Dashboard" at bounding box center [1263, 29] width 87 height 58
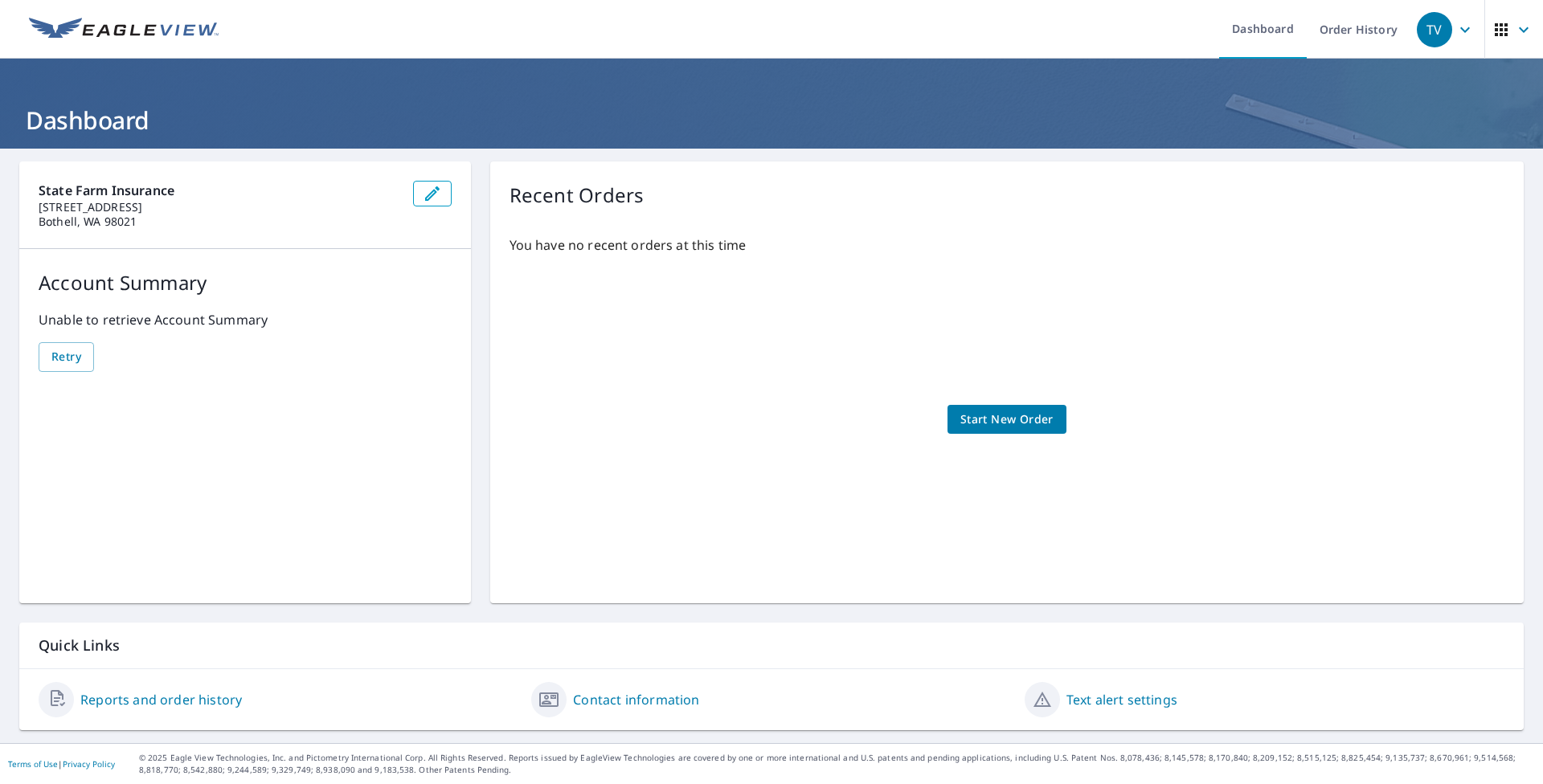
click at [177, 700] on link "Reports and order history" at bounding box center [161, 700] width 161 height 19
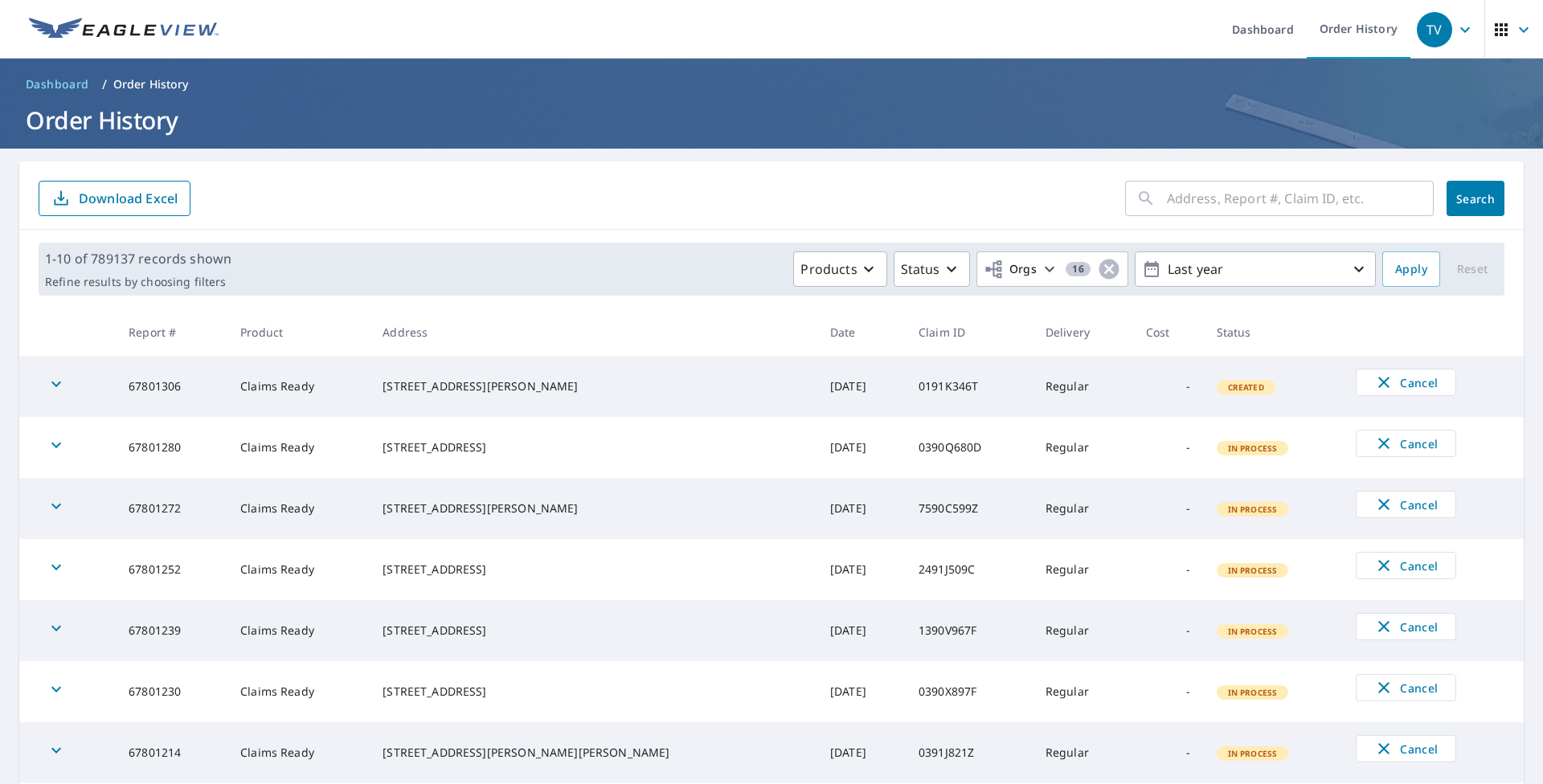
click at [1167, 202] on input "text" at bounding box center [1301, 198] width 267 height 45
type input "67461734"
click at [1471, 209] on button "Search" at bounding box center [1475, 198] width 57 height 35
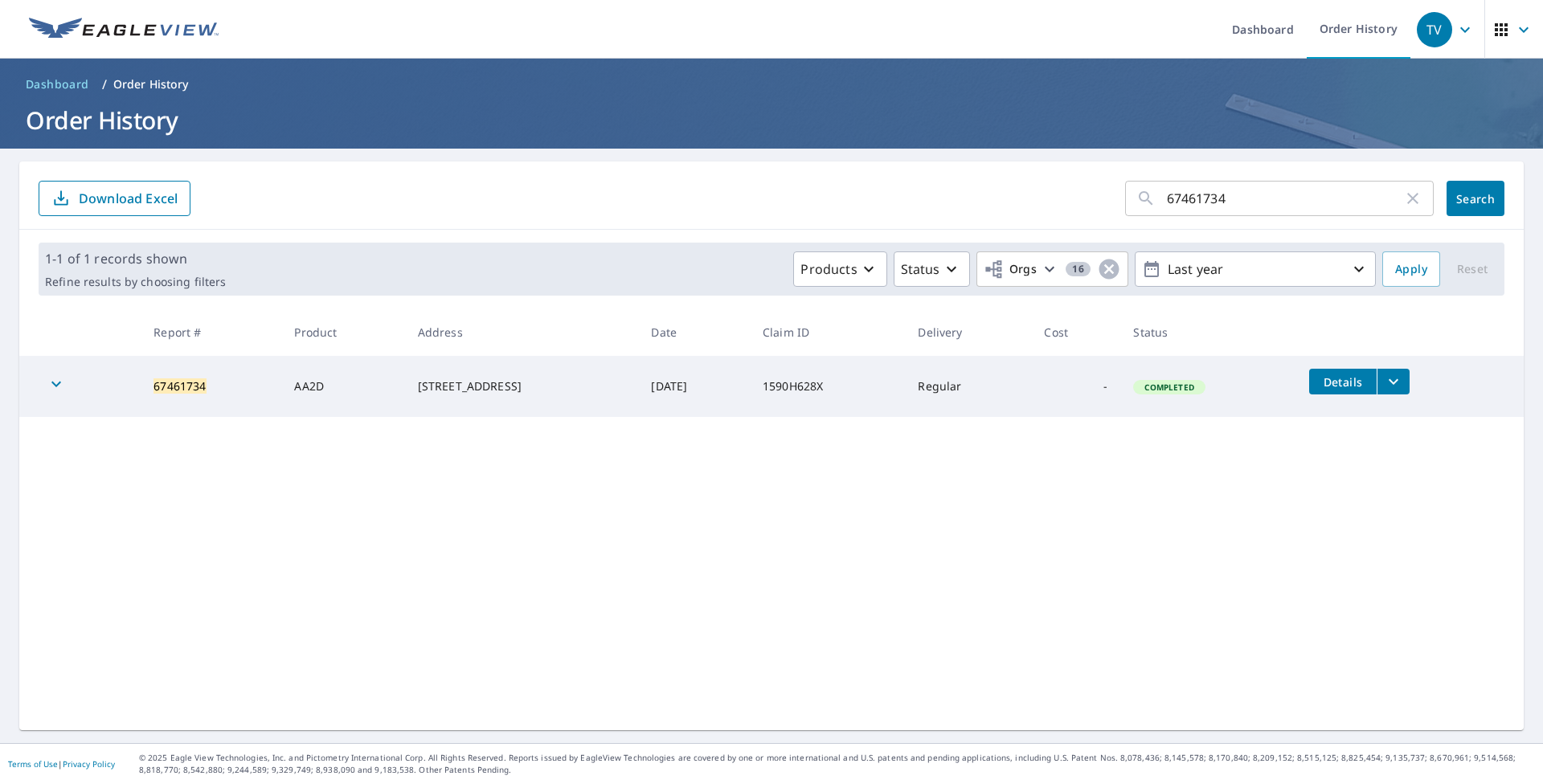
click at [1398, 384] on icon "filesDropdownBtn-67461734" at bounding box center [1394, 382] width 9 height 6
click at [1399, 384] on icon "filesDropdownBtn-67461734" at bounding box center [1394, 381] width 19 height 19
click at [1398, 384] on icon "filesDropdownBtn-67461734" at bounding box center [1394, 382] width 9 height 6
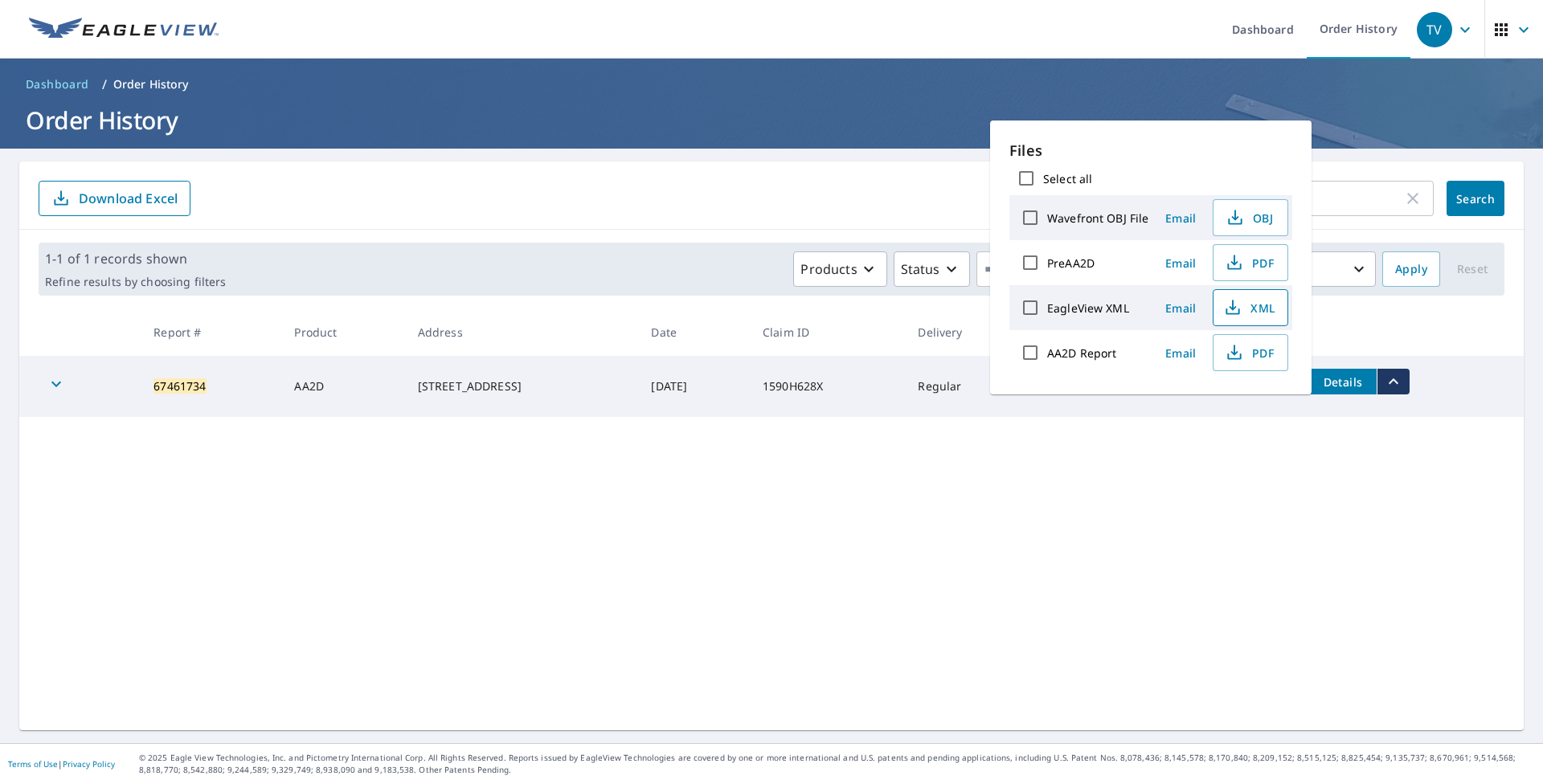
click at [1262, 307] on span "XML" at bounding box center [1248, 308] width 51 height 19
click at [1275, 474] on div "67461734 ​ Search Download Excel 1-1 of 1 records shown Refine results by choos…" at bounding box center [772, 446] width 1505 height 569
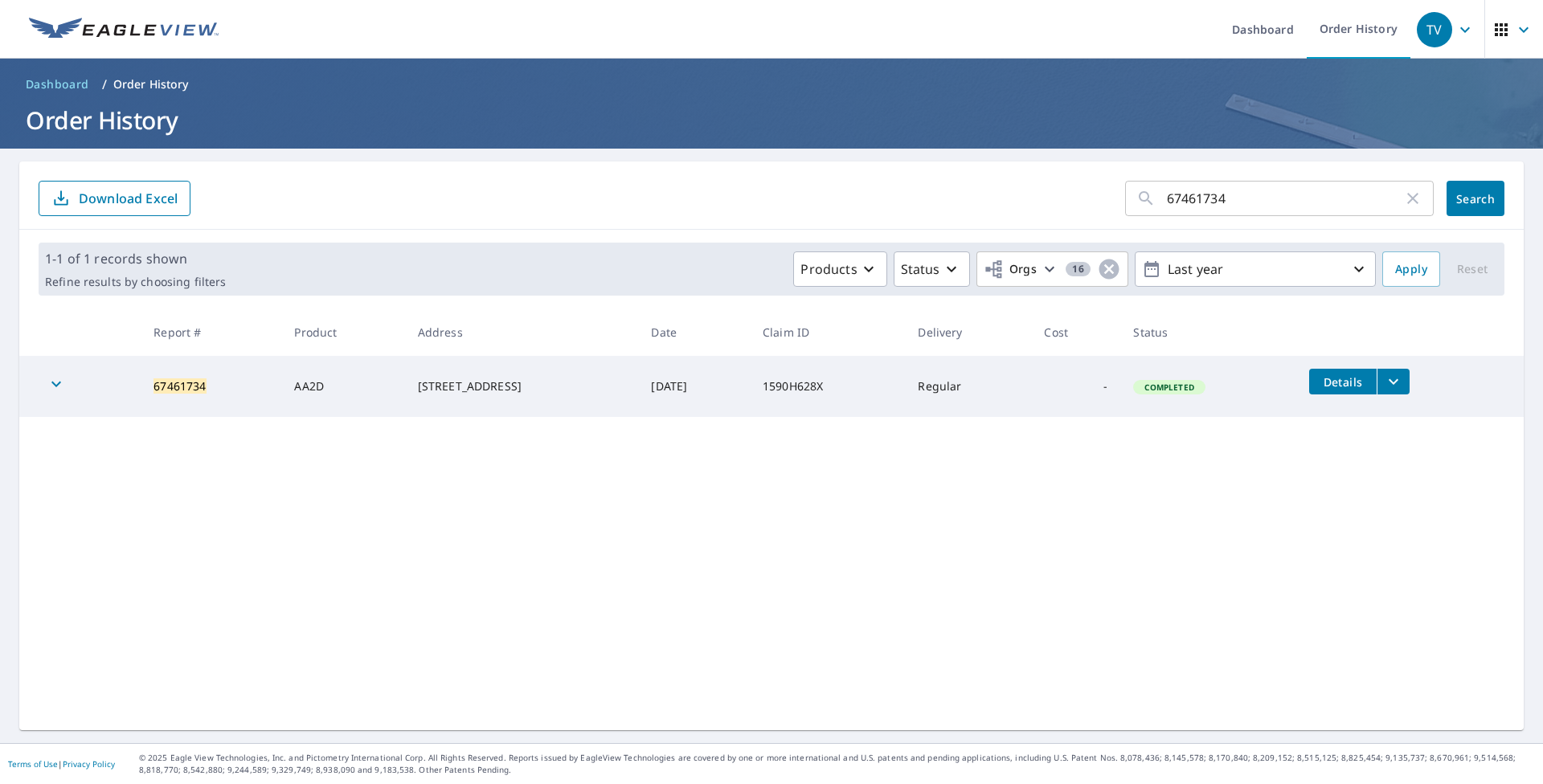
click at [1358, 389] on span "Details" at bounding box center [1343, 382] width 48 height 15
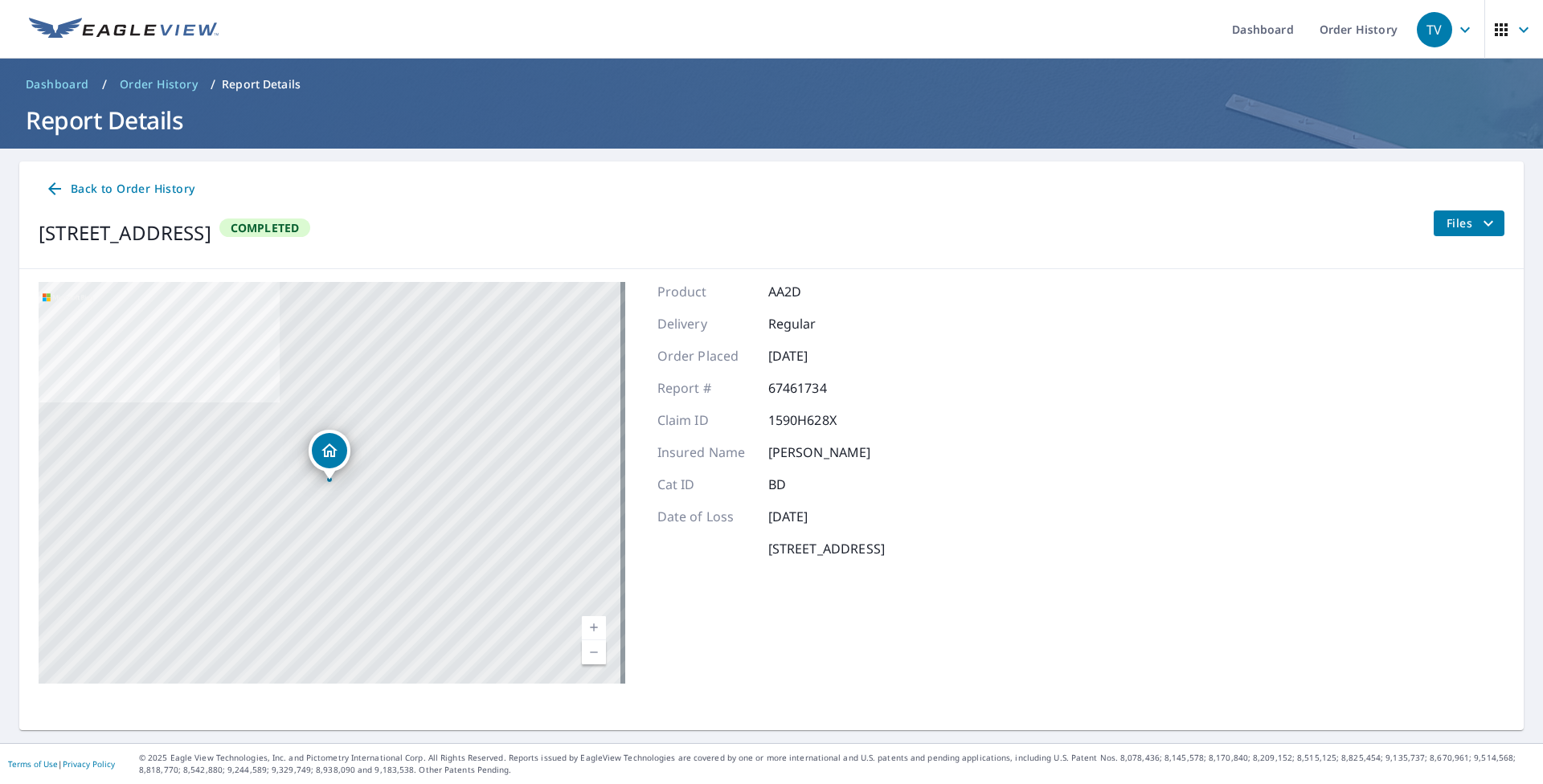
click at [585, 624] on link "Current Level 17, Zoom In" at bounding box center [594, 628] width 24 height 24
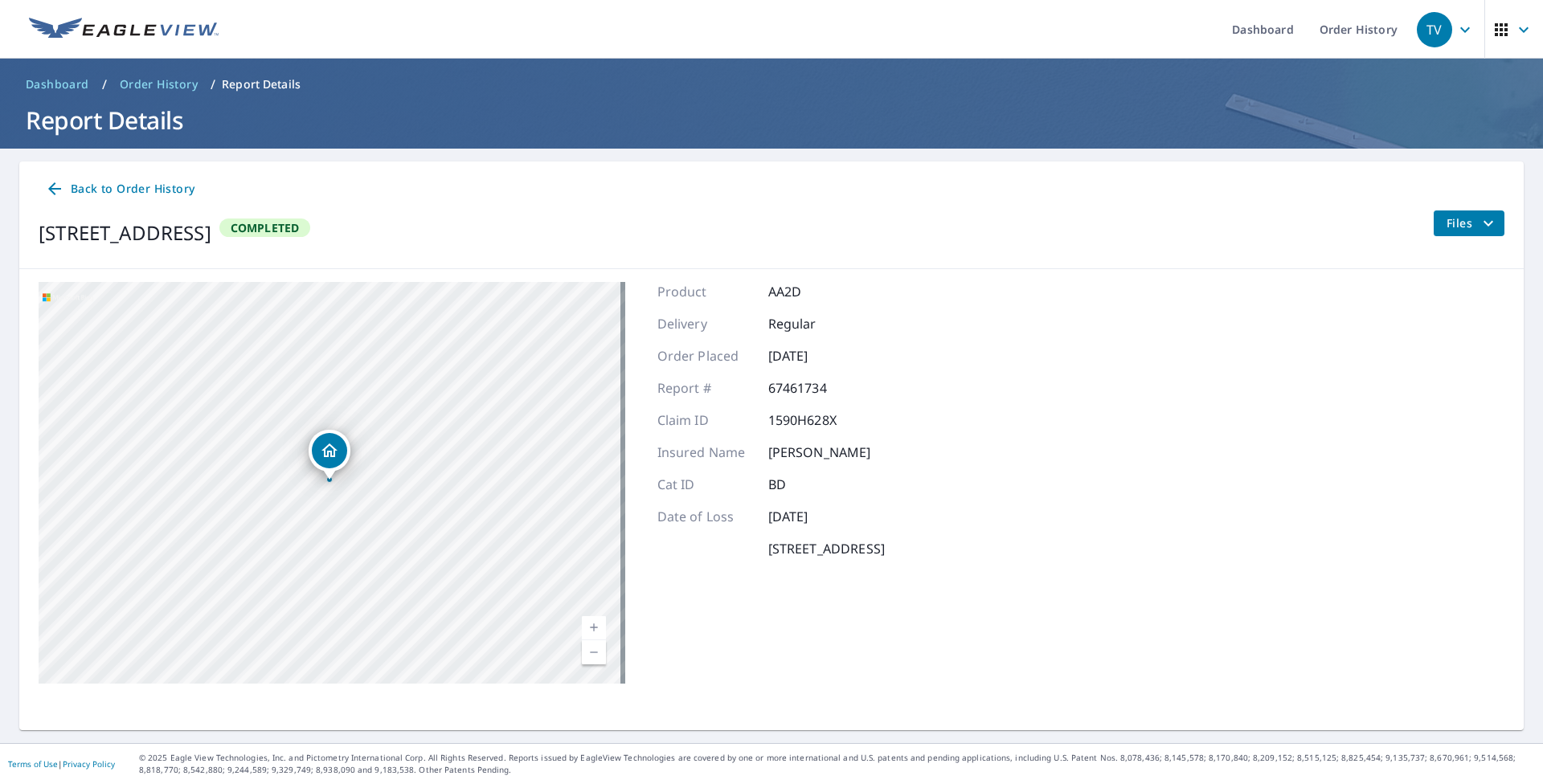
click at [585, 624] on link "Current Level 18, Zoom In" at bounding box center [594, 628] width 24 height 24
click at [586, 624] on link "Current Level 19, Zoom In" at bounding box center [594, 628] width 24 height 24
click at [589, 625] on link "Current Level 20, Zoom In Disabled" at bounding box center [594, 628] width 24 height 24
click at [591, 630] on link "Current Level 20, Zoom In Disabled" at bounding box center [594, 628] width 24 height 24
click at [590, 654] on link "Current Level 20, Zoom Out" at bounding box center [594, 652] width 24 height 24
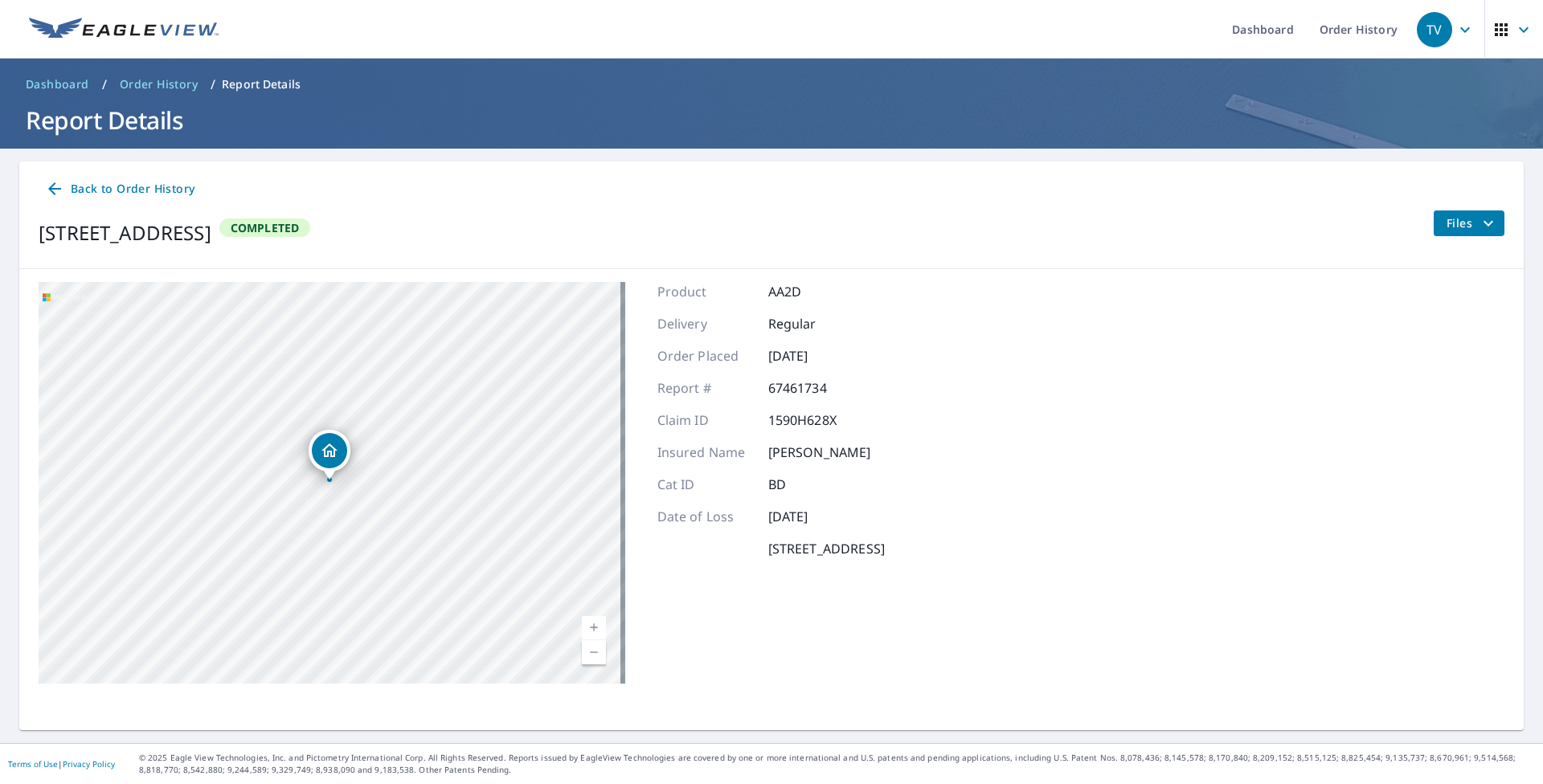
click at [1481, 221] on icon "filesDropdownBtn-67461734" at bounding box center [1488, 223] width 19 height 19
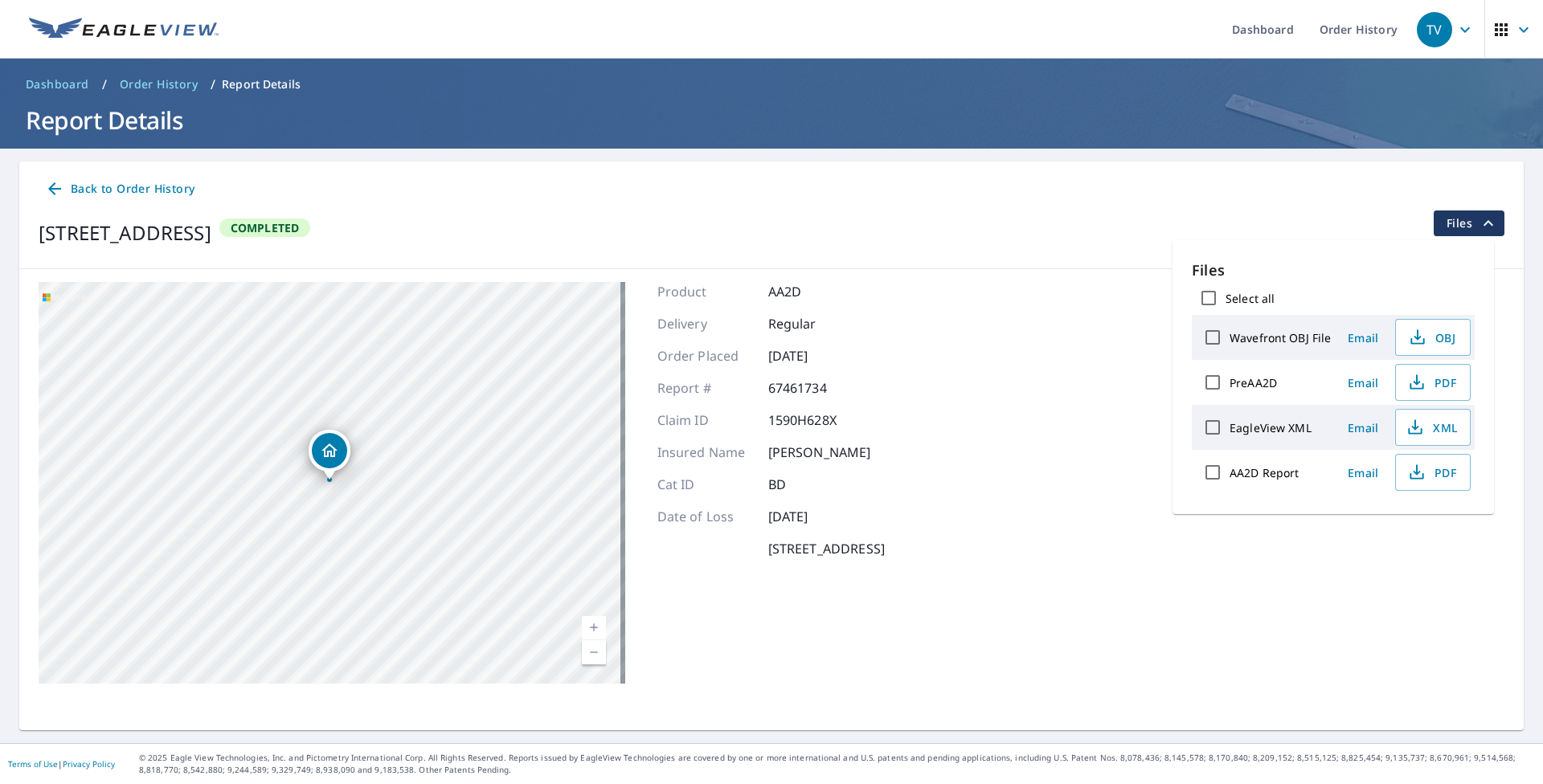
click at [1094, 592] on div "1245 Grove Ter Dubuque, IA 52001-4646 Aerial Road A standard road map Aerial A …" at bounding box center [772, 482] width 1505 height 427
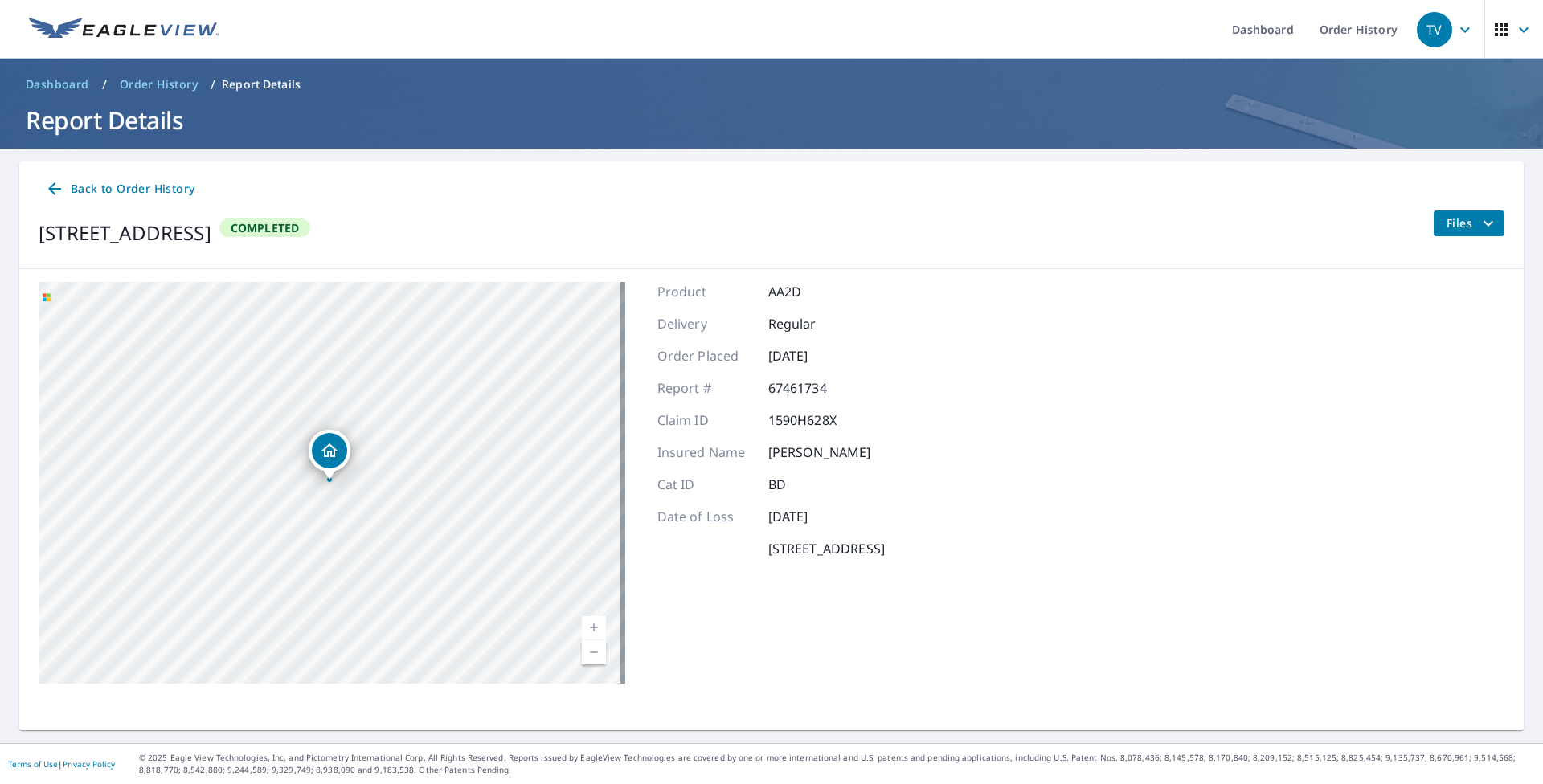
click at [55, 185] on icon at bounding box center [55, 188] width 19 height 19
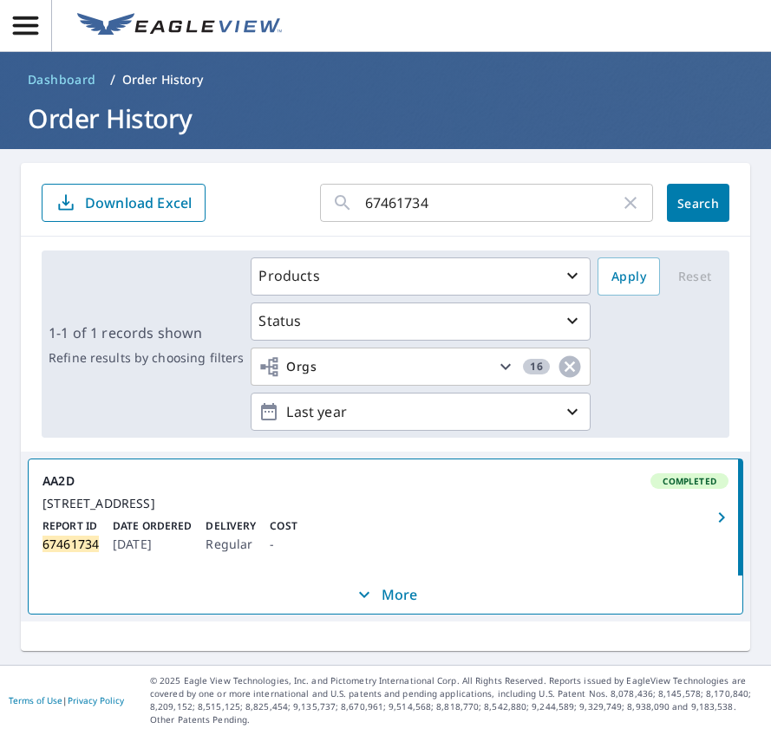
click at [115, 639] on div "67461734 ​ Search Download Excel 1-1 of 1 records shown Refine results by choos…" at bounding box center [385, 407] width 729 height 488
